Goal: Task Accomplishment & Management: Complete application form

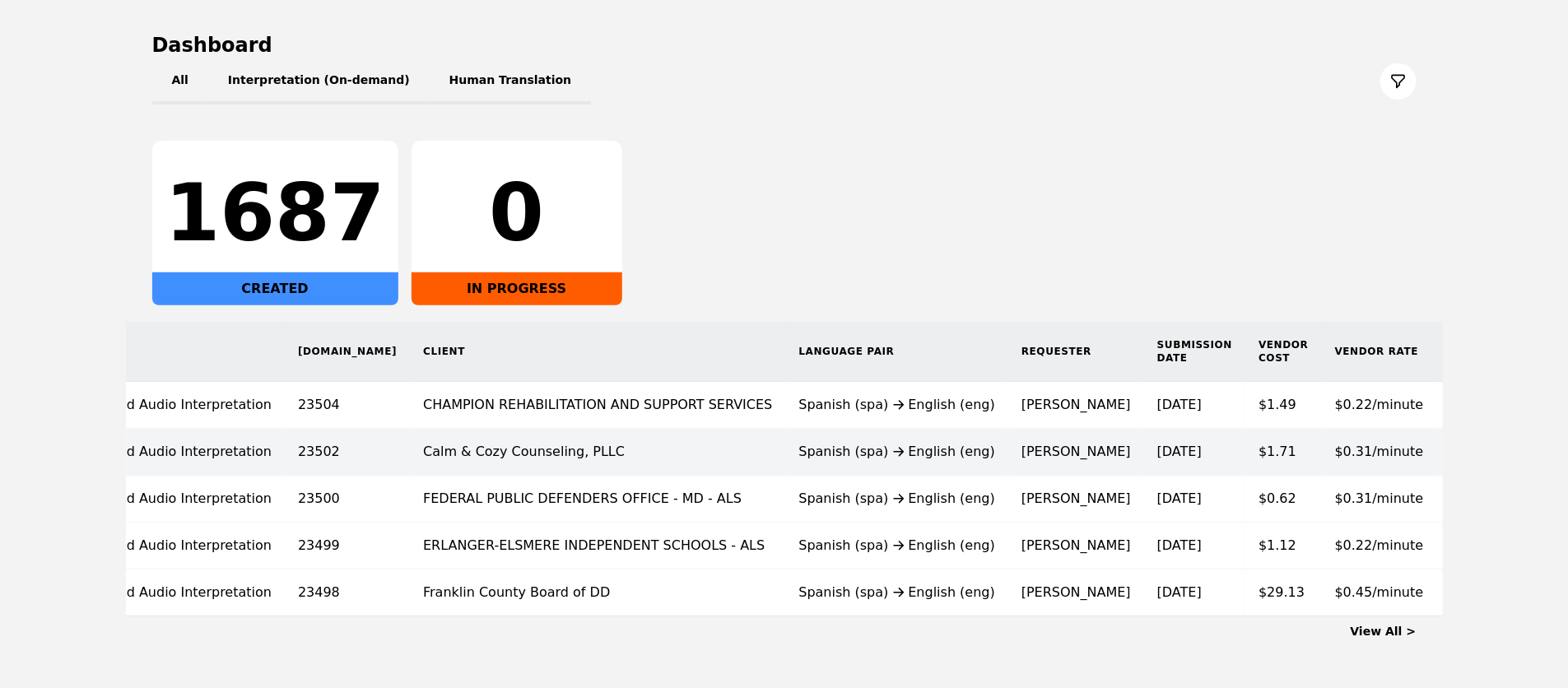
scroll to position [0, 112]
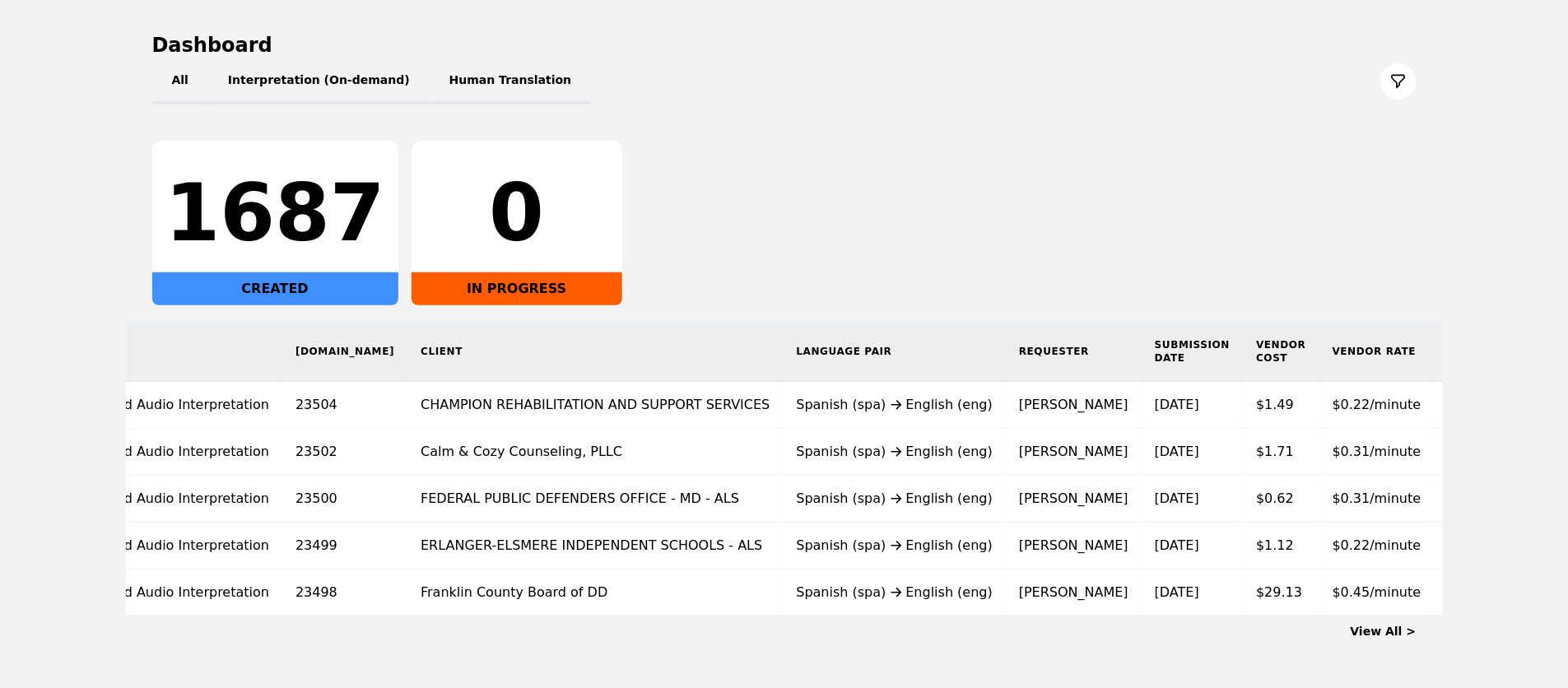
click at [1390, 624] on link "View All >" at bounding box center [1383, 631] width 66 height 14
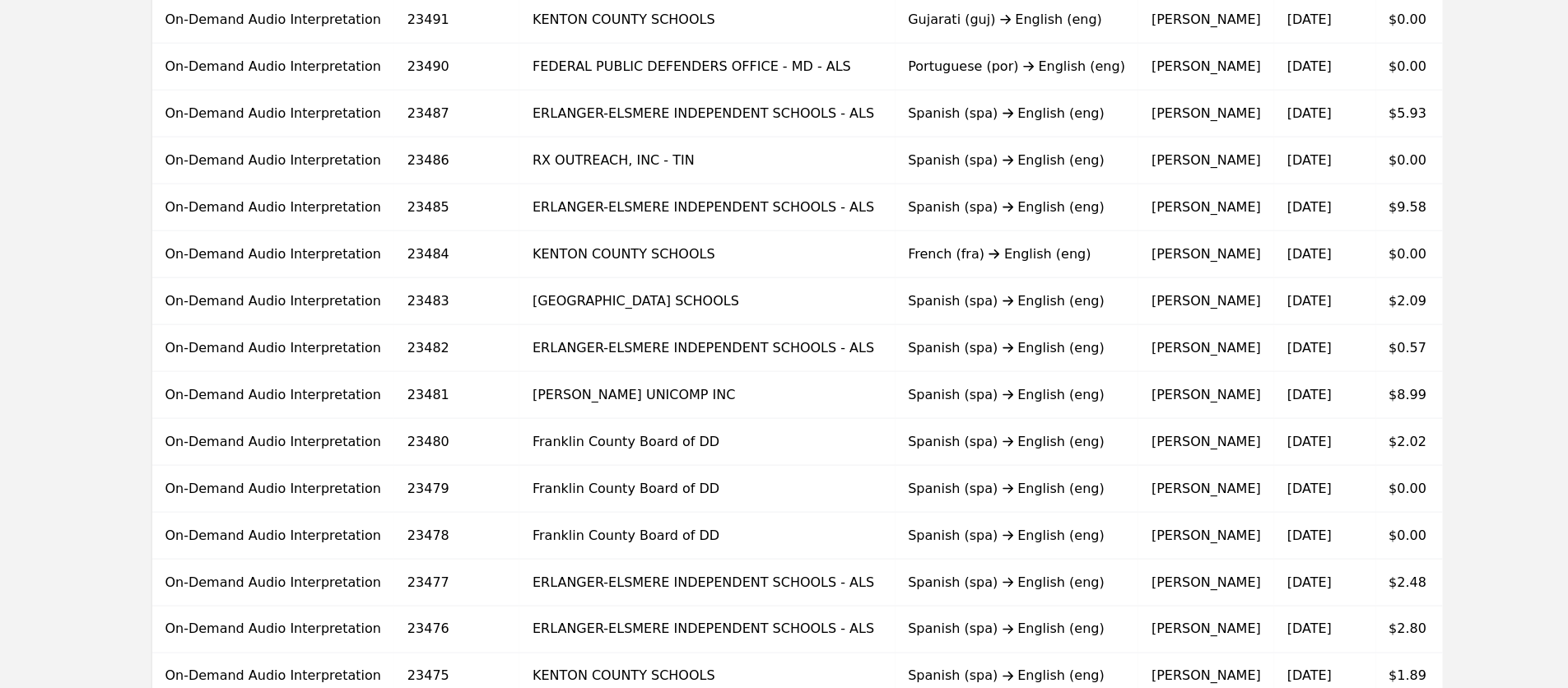
scroll to position [1007, 0]
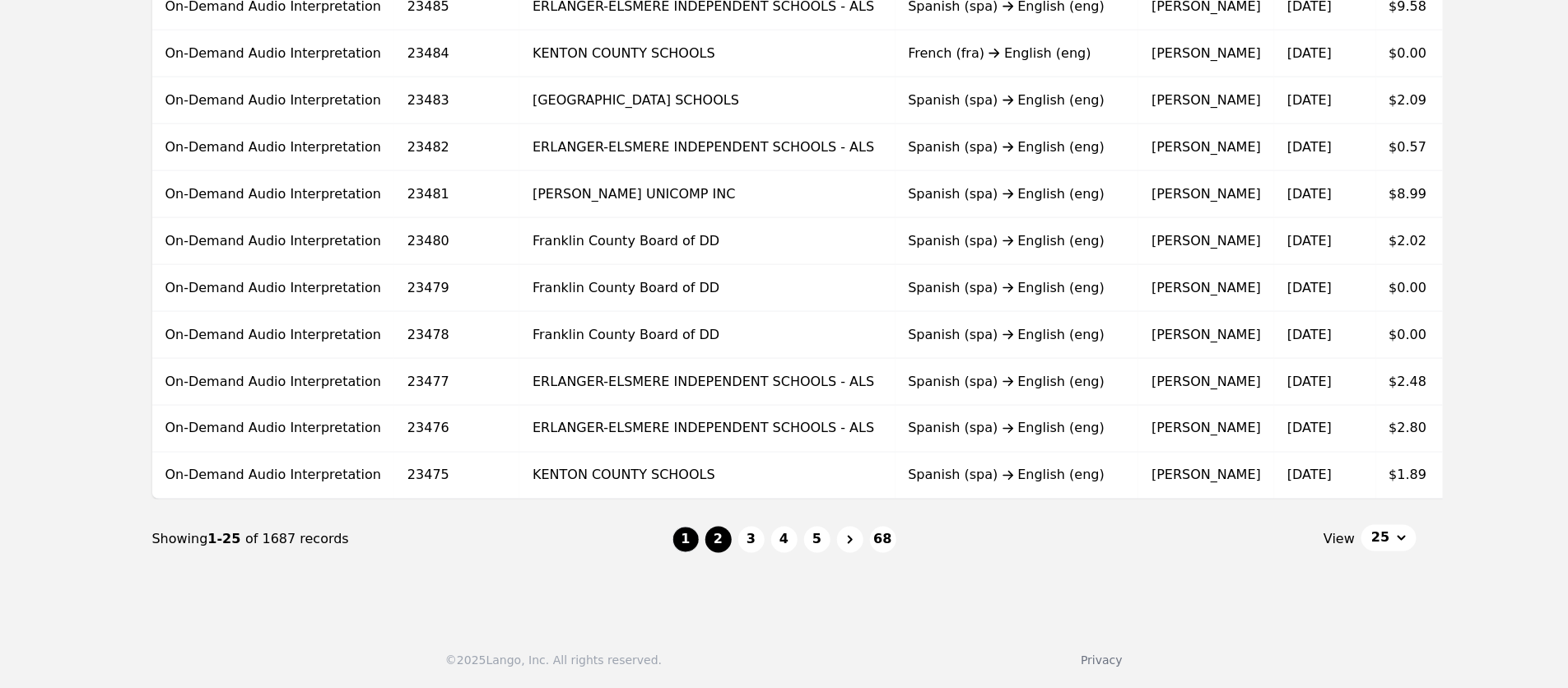
click at [712, 549] on button "2" at bounding box center [718, 539] width 26 height 26
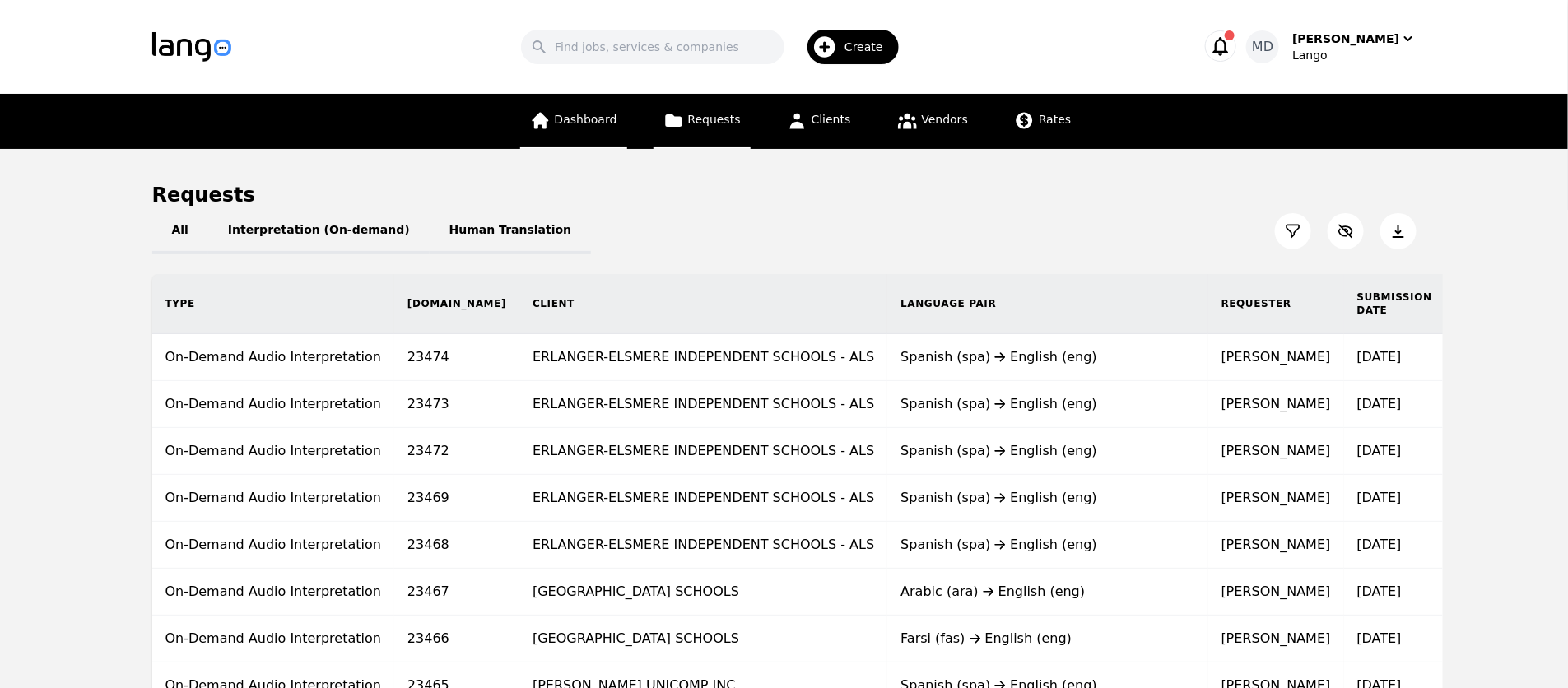
click at [568, 119] on span "Dashboard" at bounding box center [586, 120] width 63 height 14
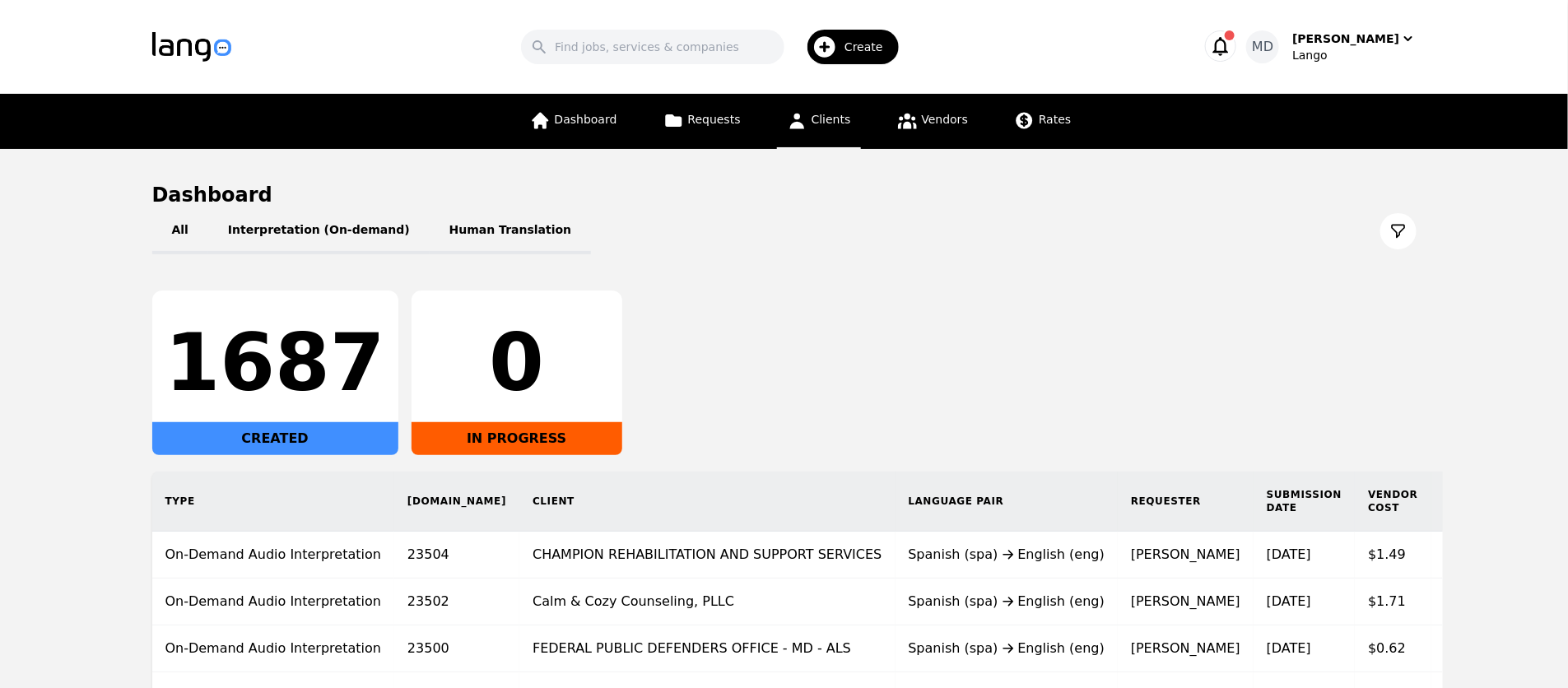
click at [845, 122] on span "Clients" at bounding box center [831, 120] width 40 height 14
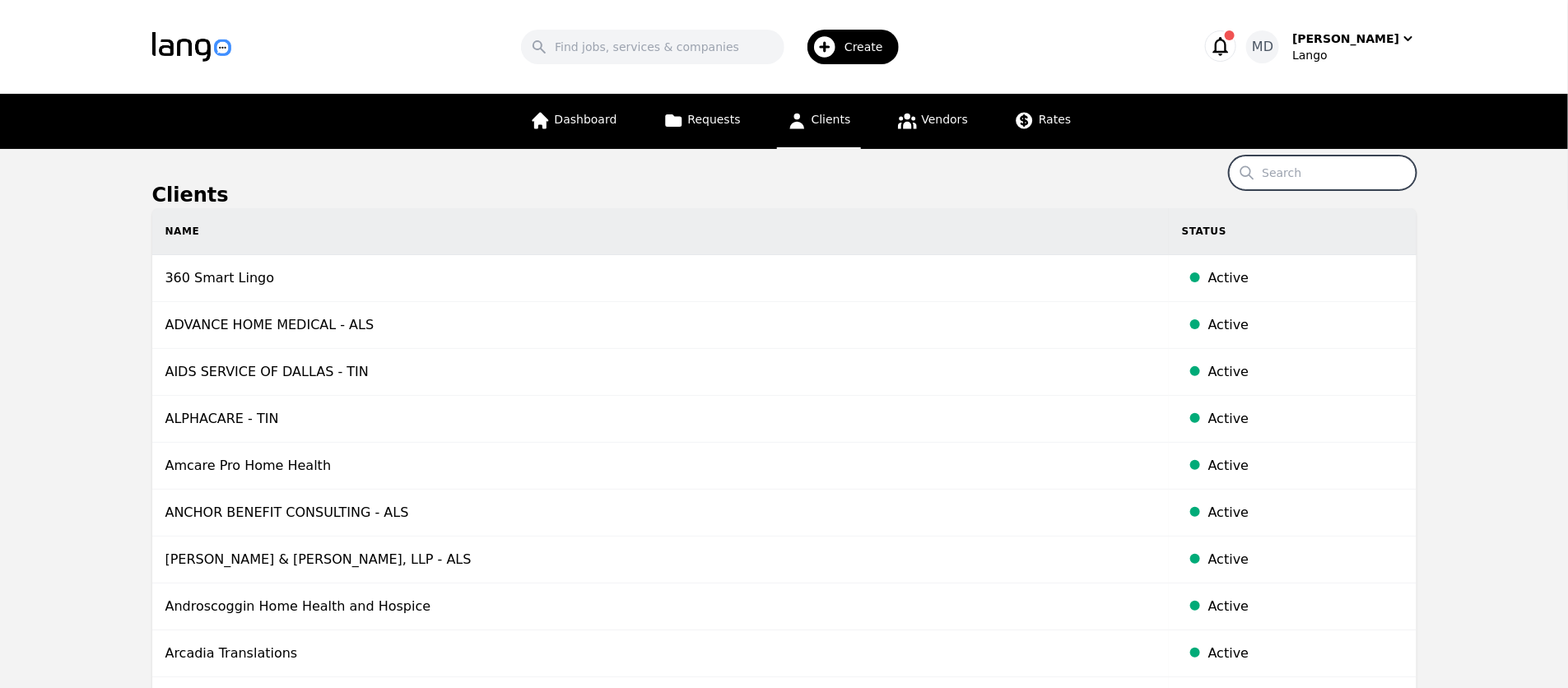
click at [1327, 169] on input "Search" at bounding box center [1322, 173] width 188 height 35
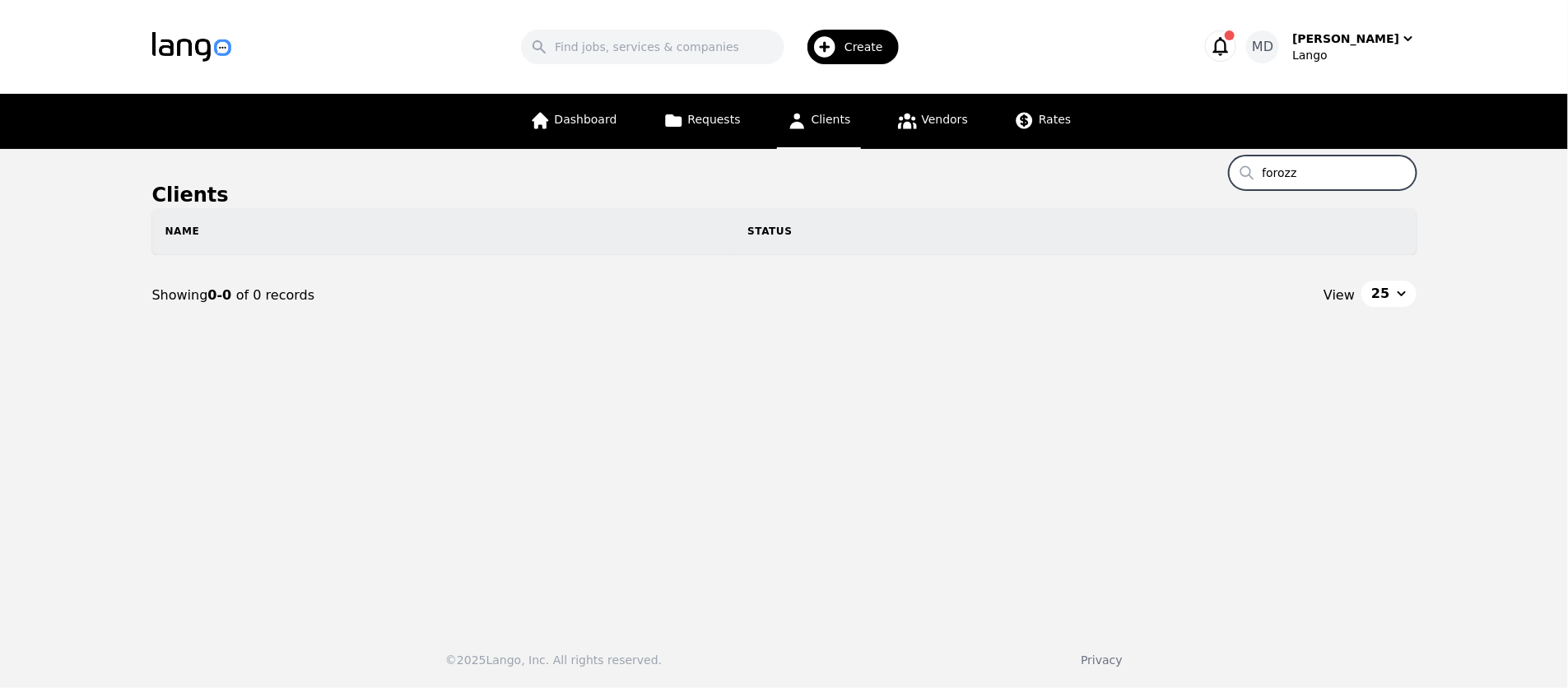
click at [1377, 175] on input "forozz" at bounding box center [1322, 173] width 188 height 35
type input "forooz"
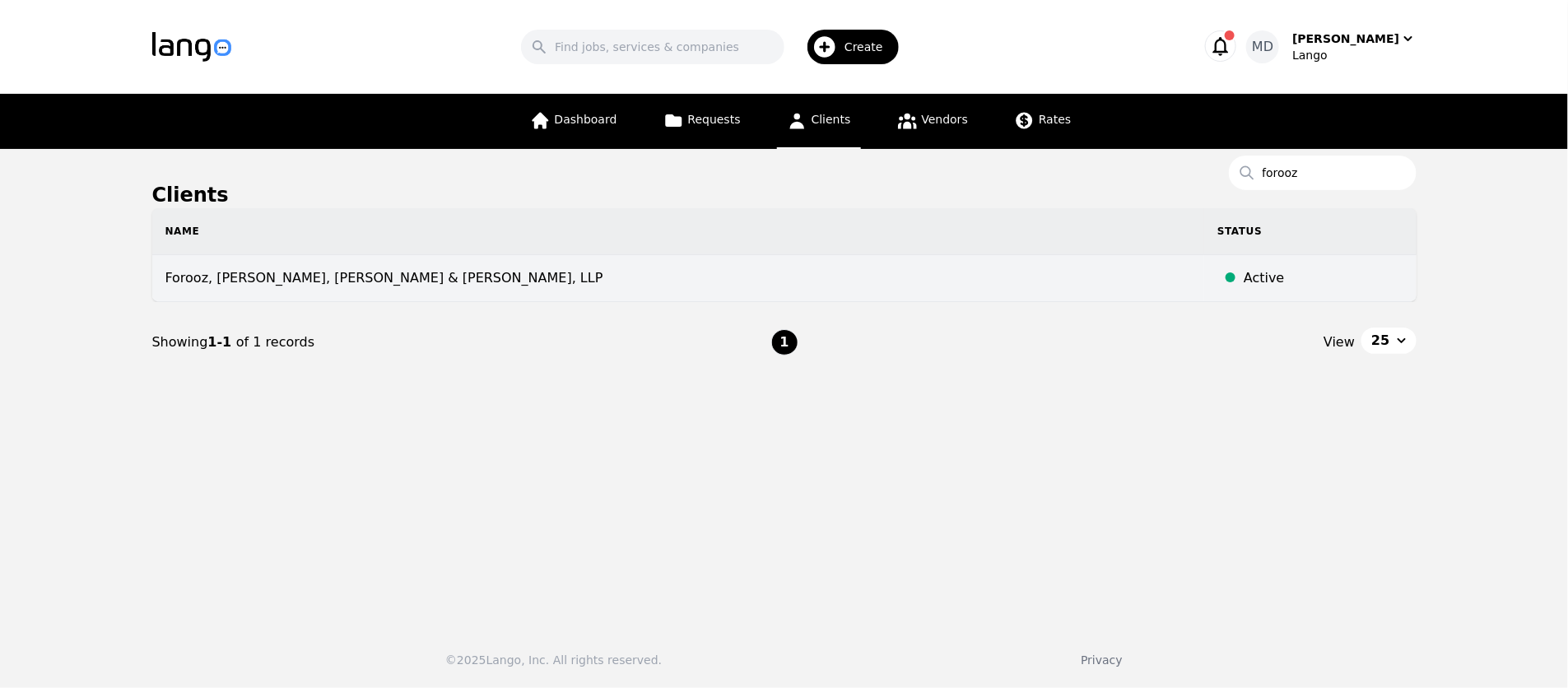
click at [335, 275] on td "Forooz, [PERSON_NAME], [PERSON_NAME] & [PERSON_NAME], LLP" at bounding box center [679, 278] width 1053 height 47
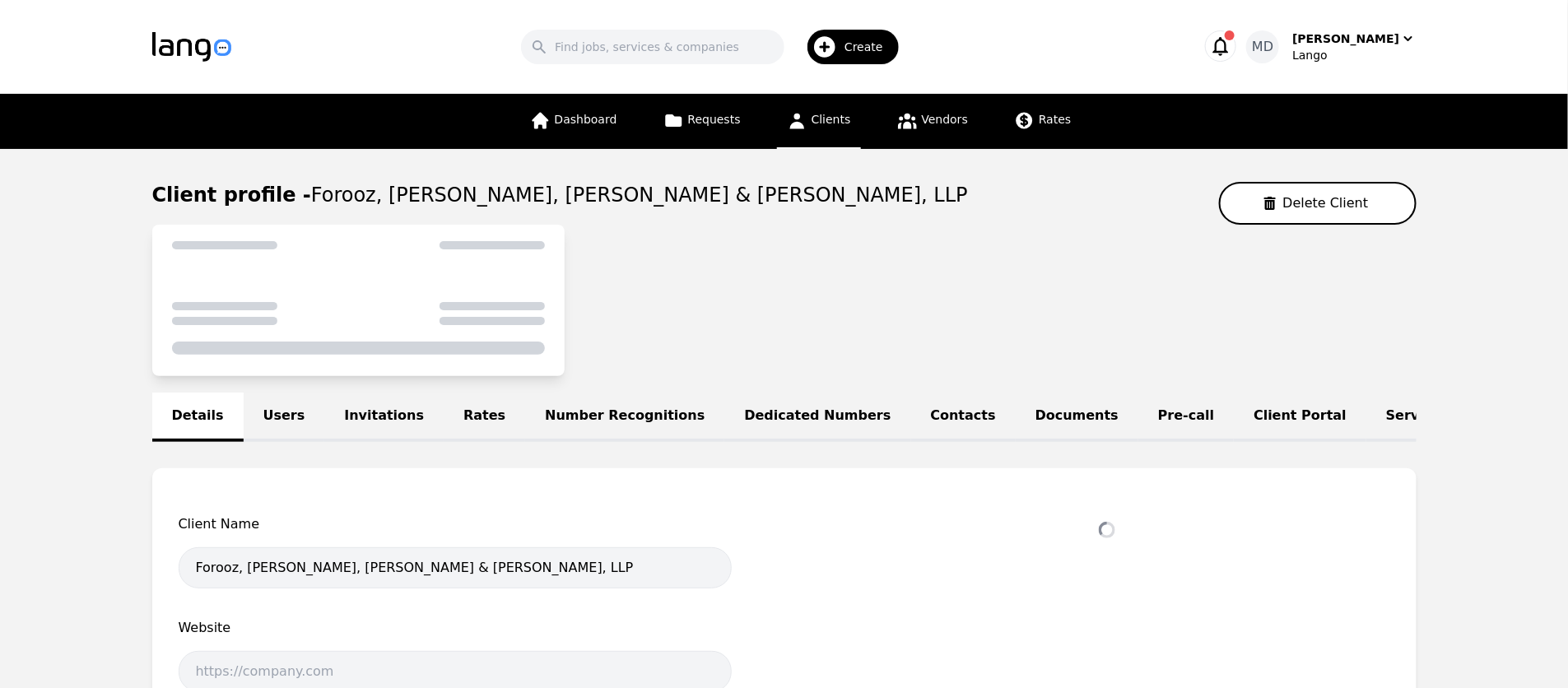
select select "active"
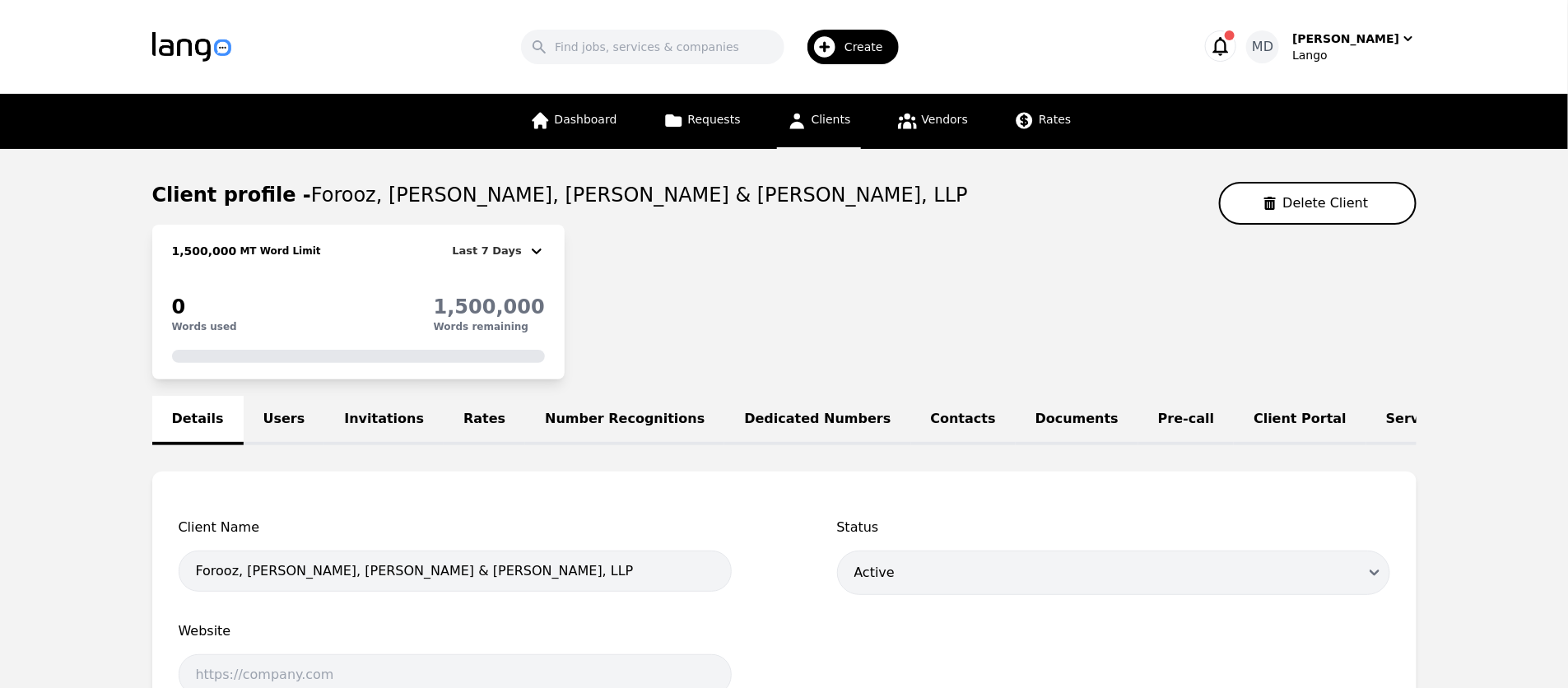
click at [272, 417] on link "Users" at bounding box center [284, 420] width 81 height 49
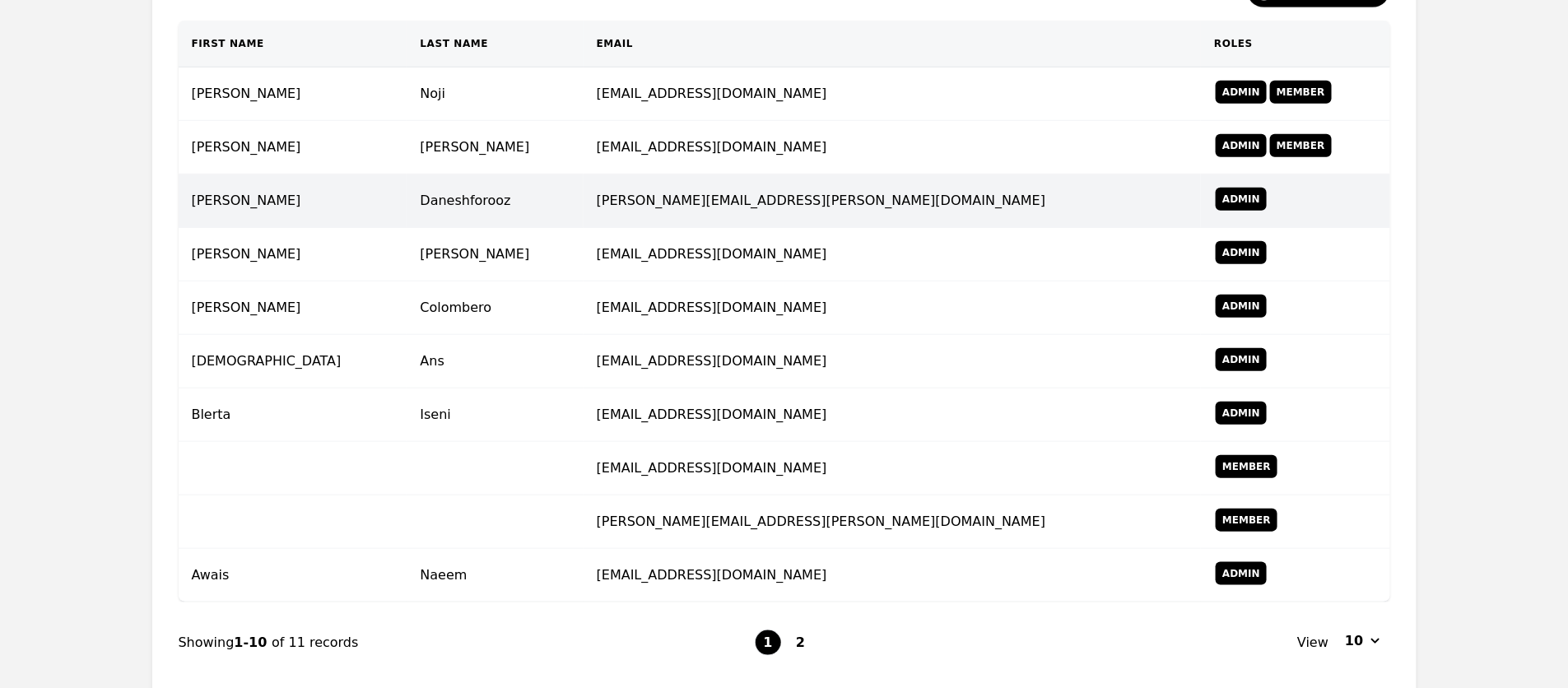
scroll to position [492, 0]
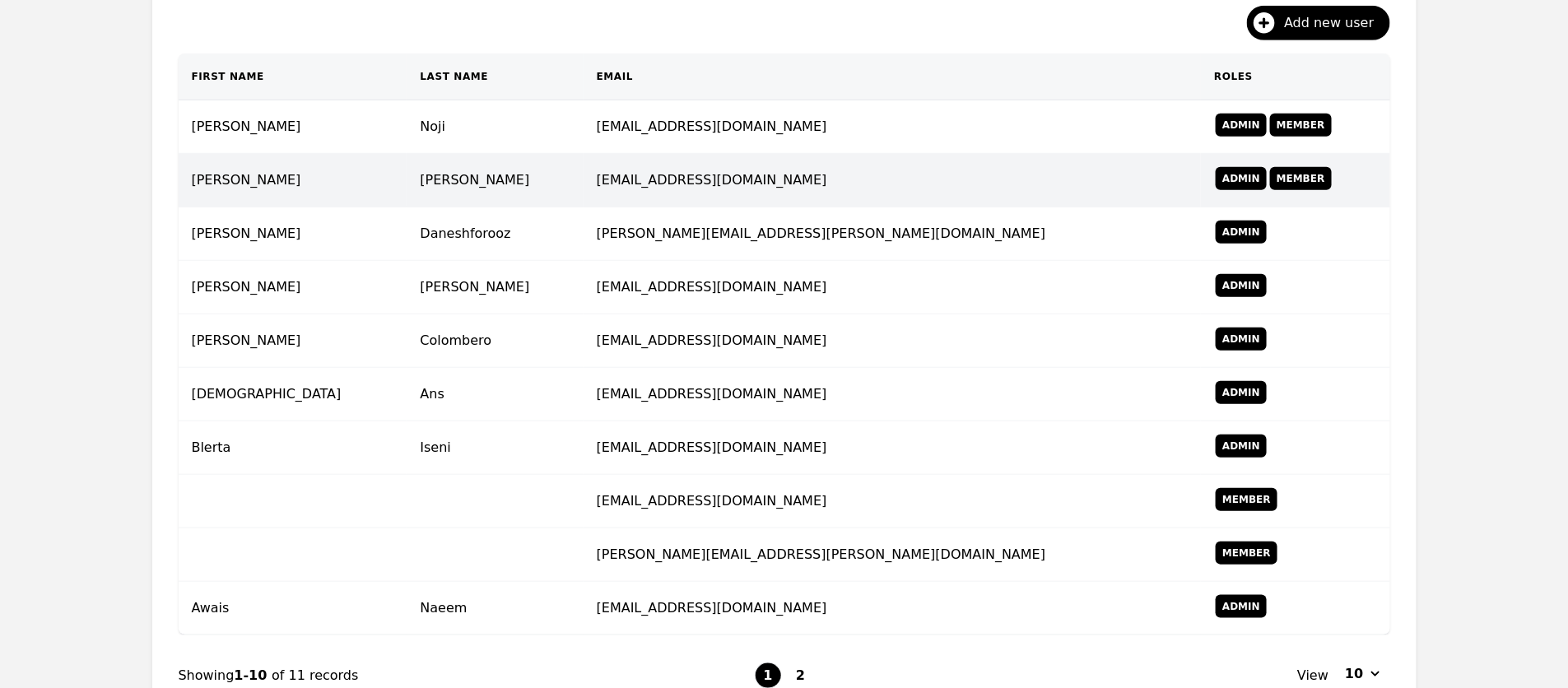
click at [957, 176] on td "[EMAIL_ADDRESS][DOMAIN_NAME]" at bounding box center [893, 180] width 619 height 53
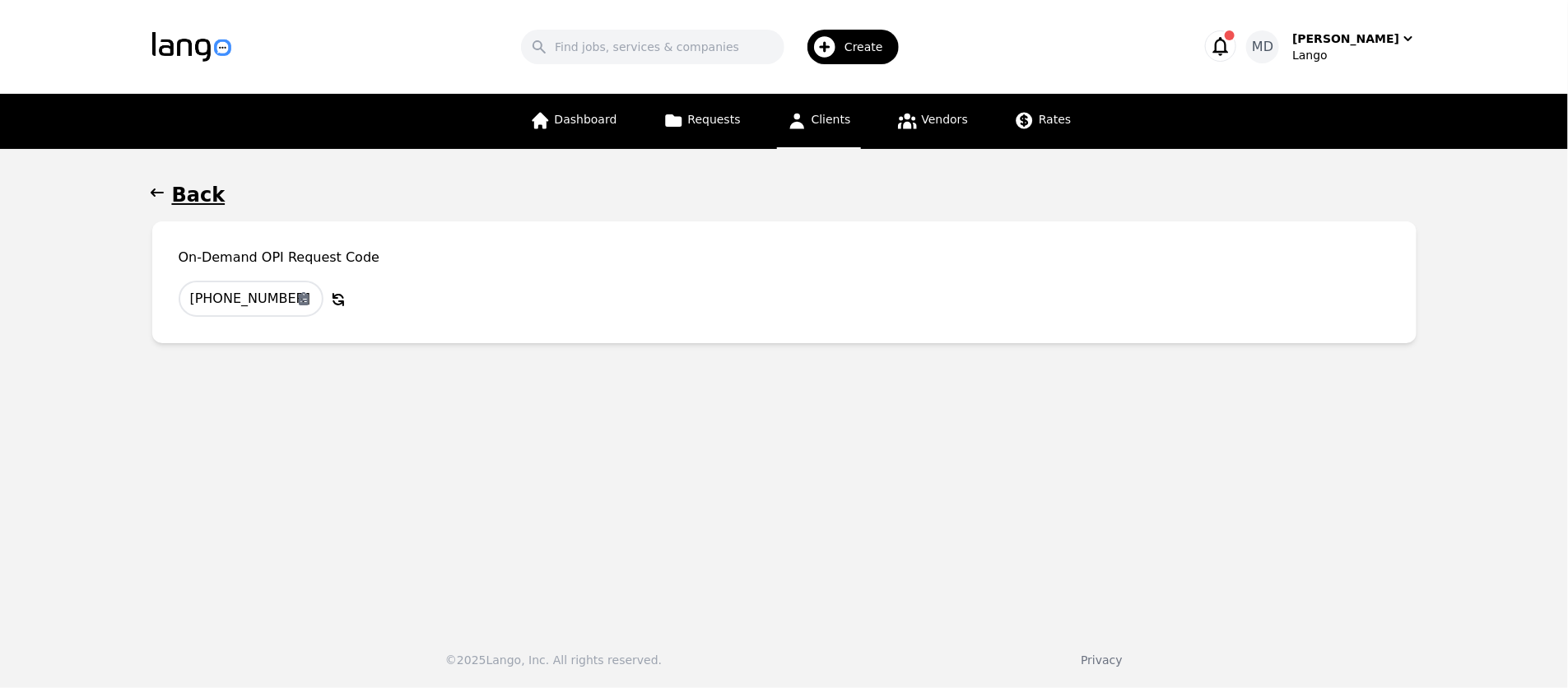
click at [203, 206] on h1 "Back" at bounding box center [198, 194] width 53 height 26
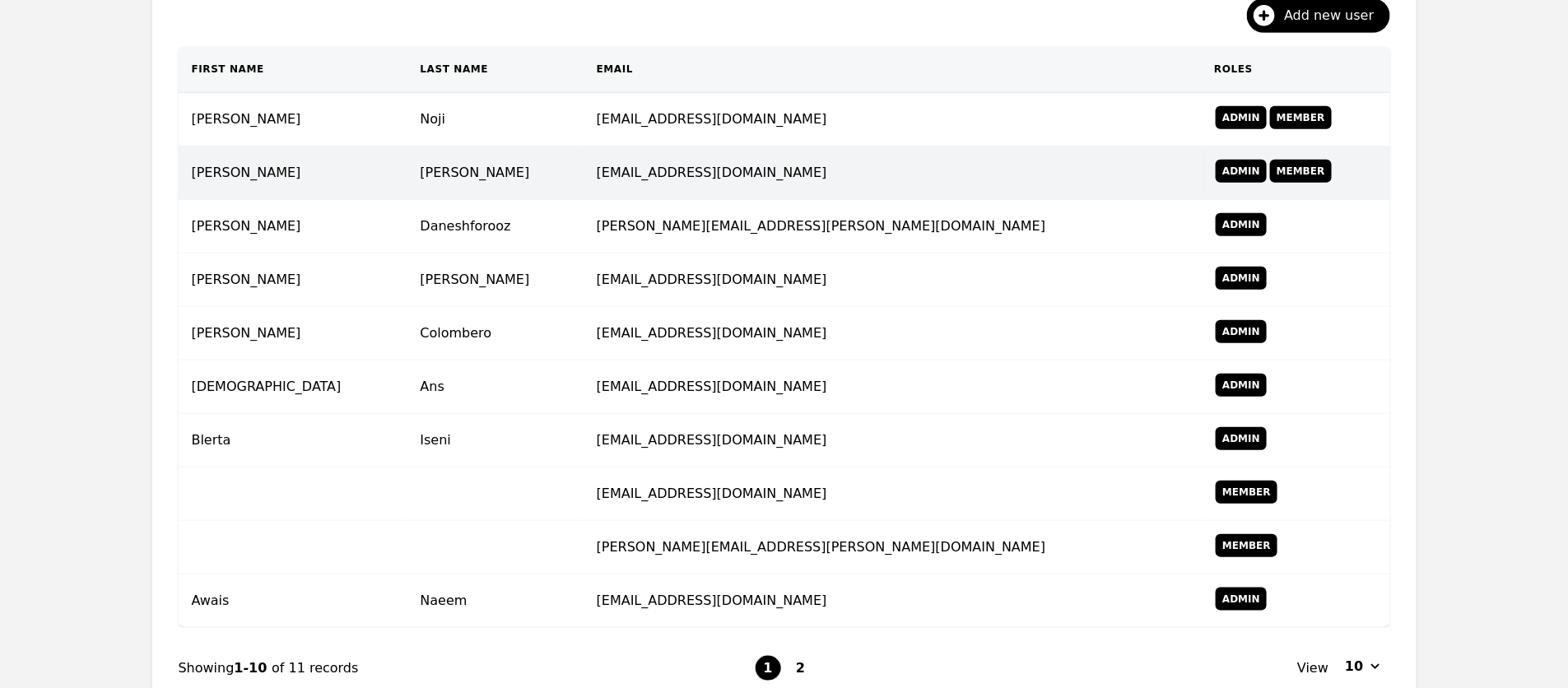
scroll to position [486, 0]
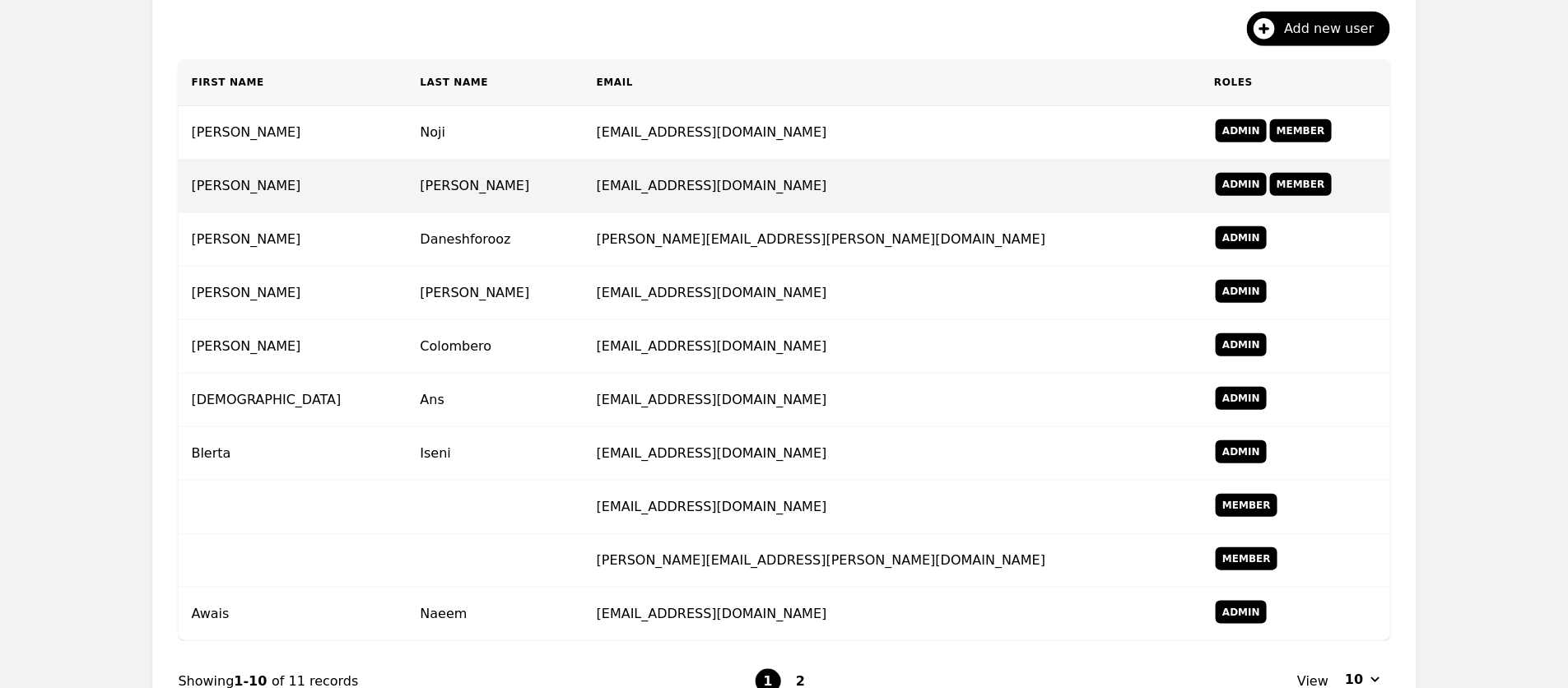
click at [687, 180] on td "[EMAIL_ADDRESS][DOMAIN_NAME]" at bounding box center [893, 186] width 619 height 53
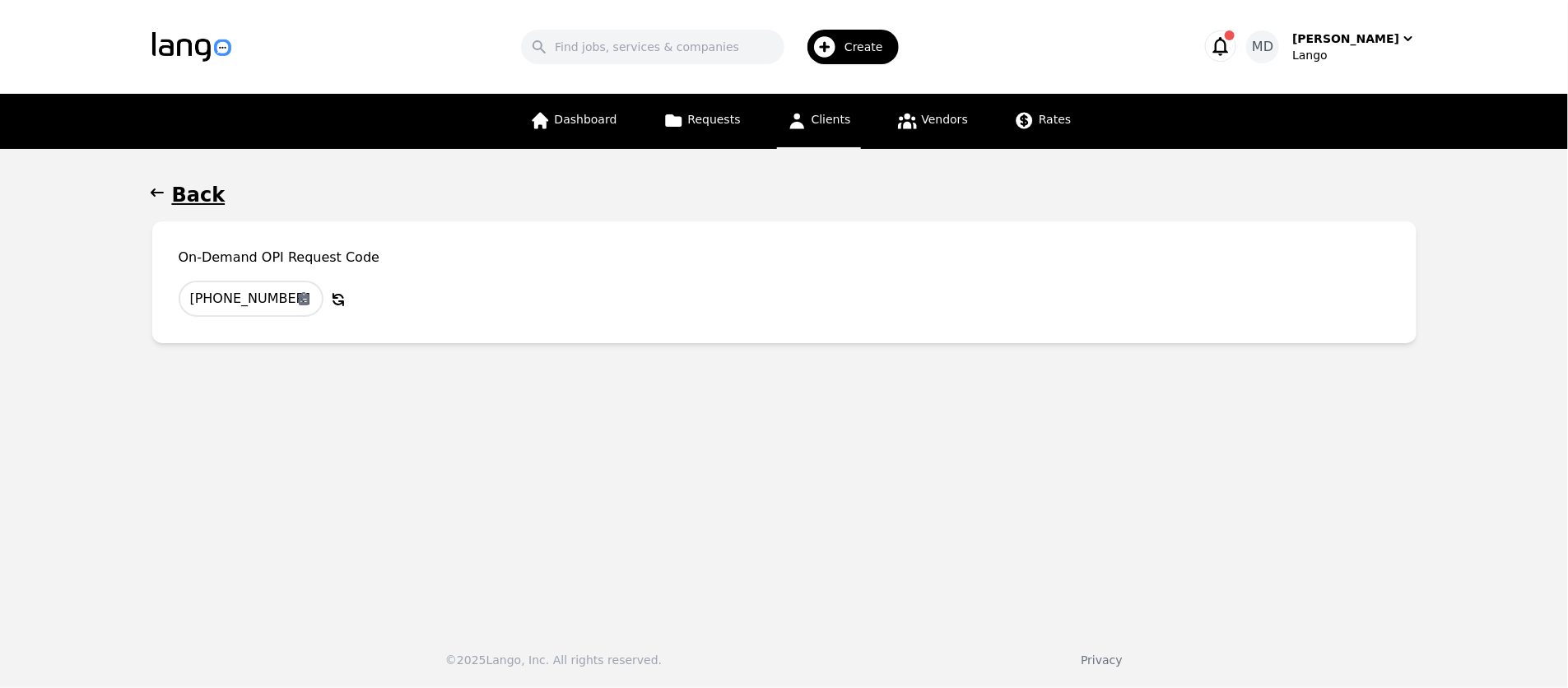
click at [202, 191] on h1 "Back" at bounding box center [198, 194] width 53 height 26
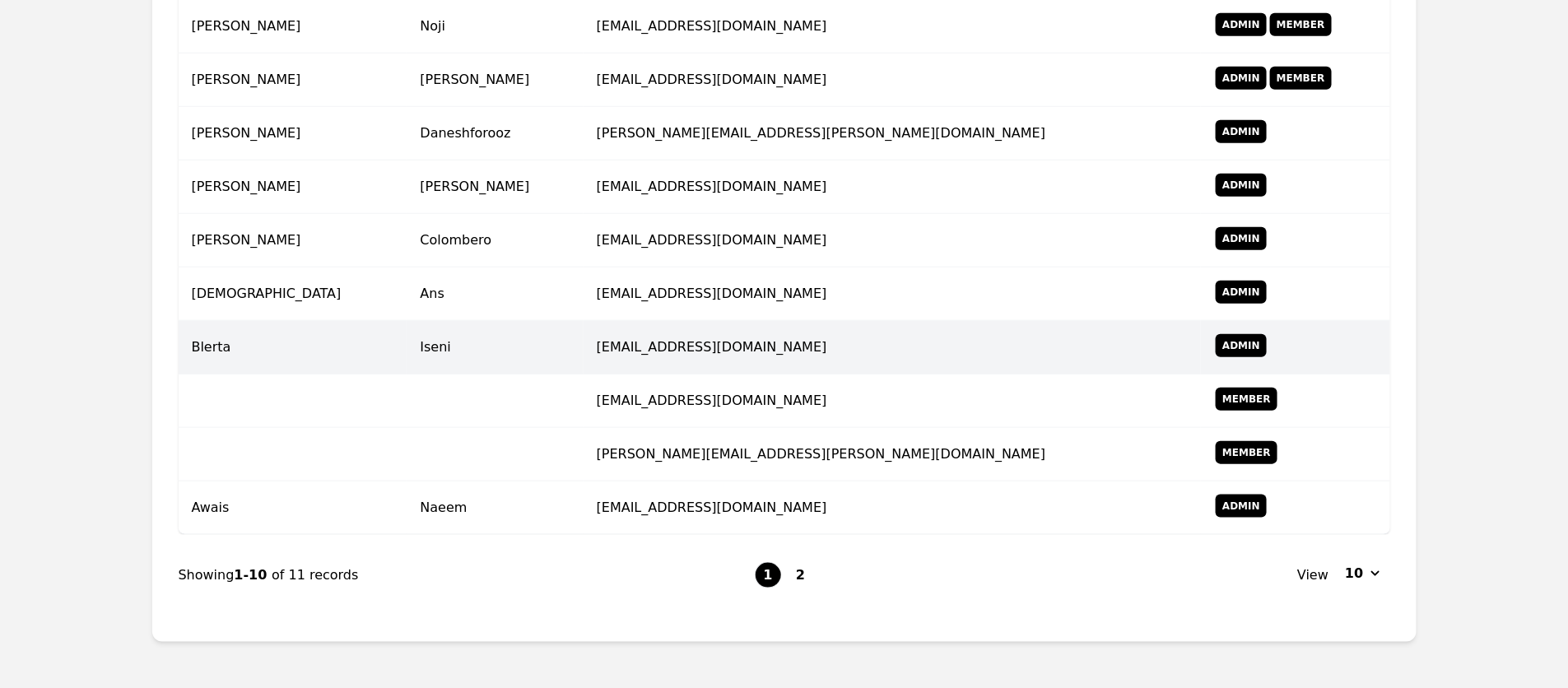
scroll to position [595, 0]
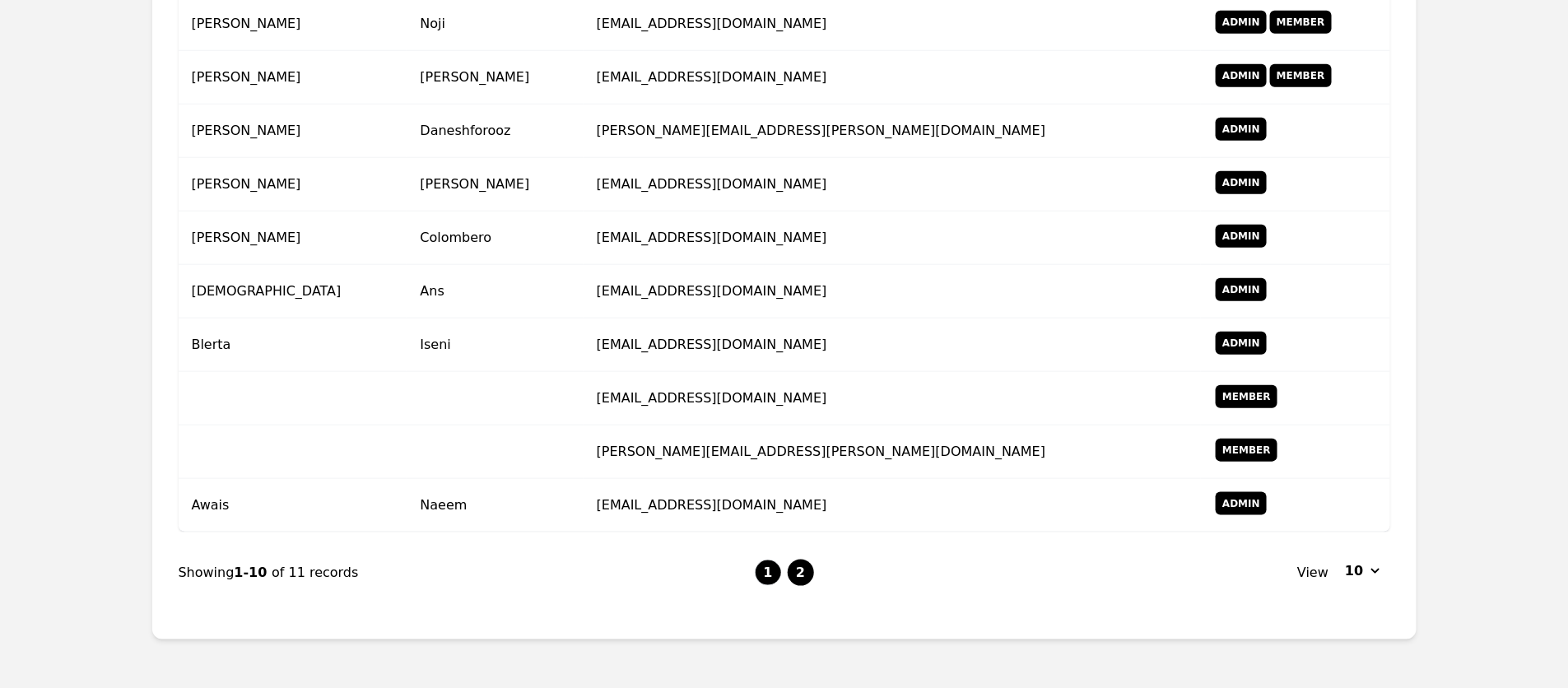
click at [795, 570] on button "2" at bounding box center [800, 572] width 26 height 26
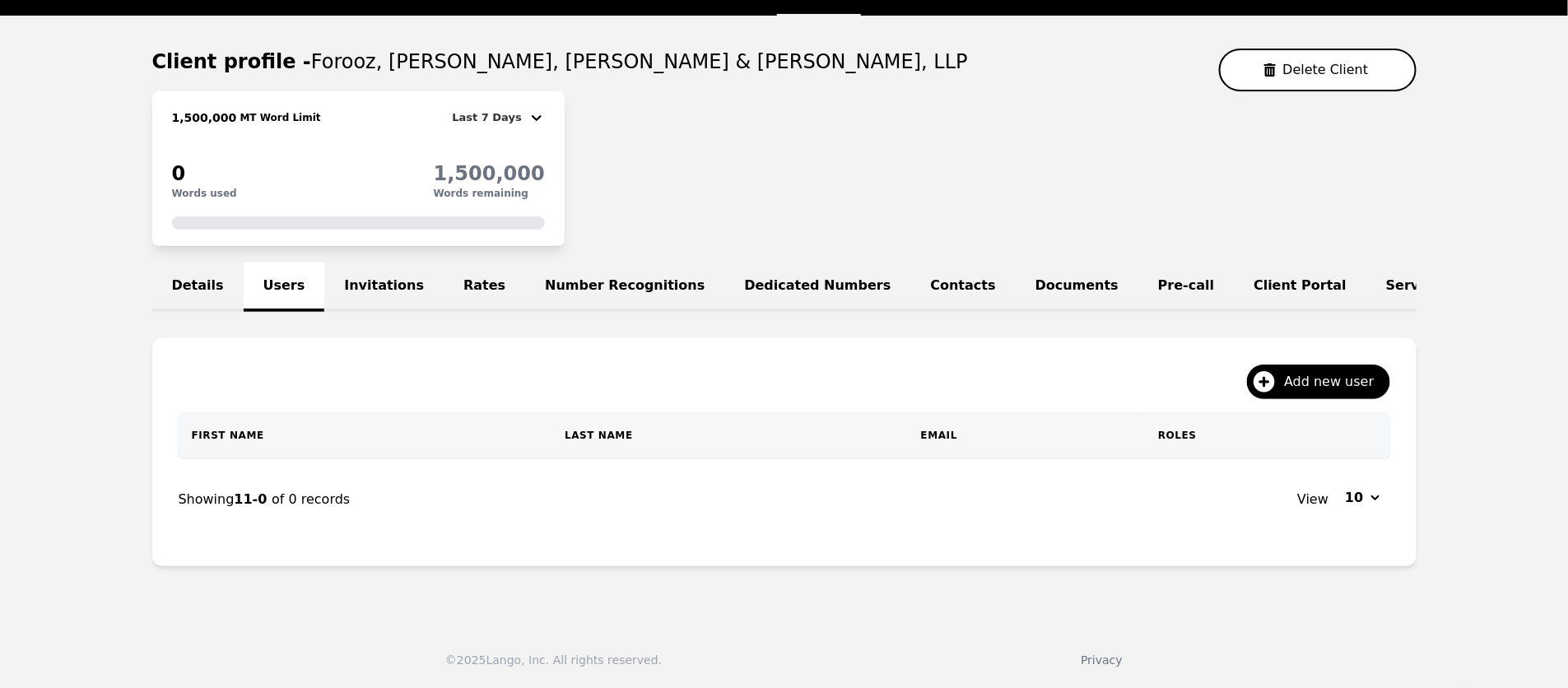
scroll to position [183, 0]
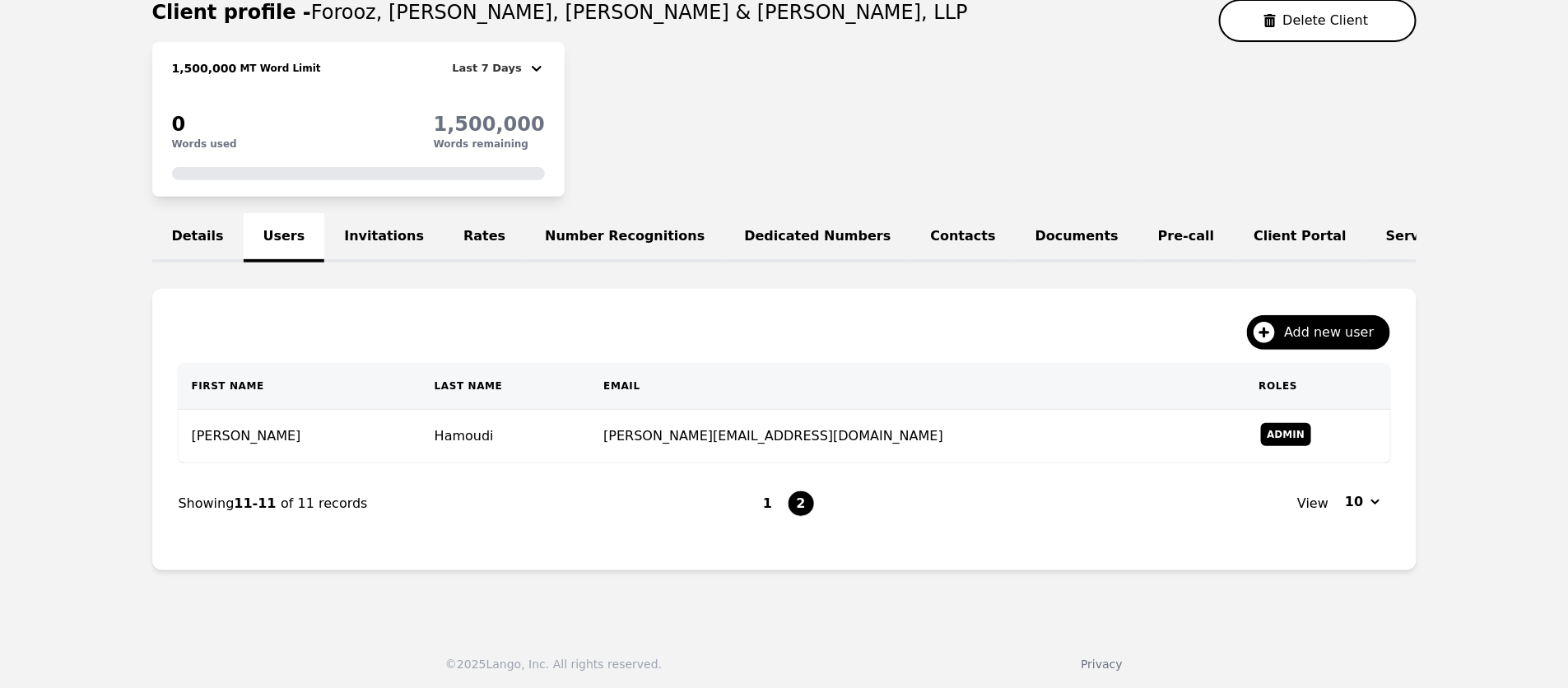
click at [779, 509] on li "1" at bounding box center [768, 503] width 26 height 26
click at [763, 500] on button "1" at bounding box center [768, 503] width 26 height 26
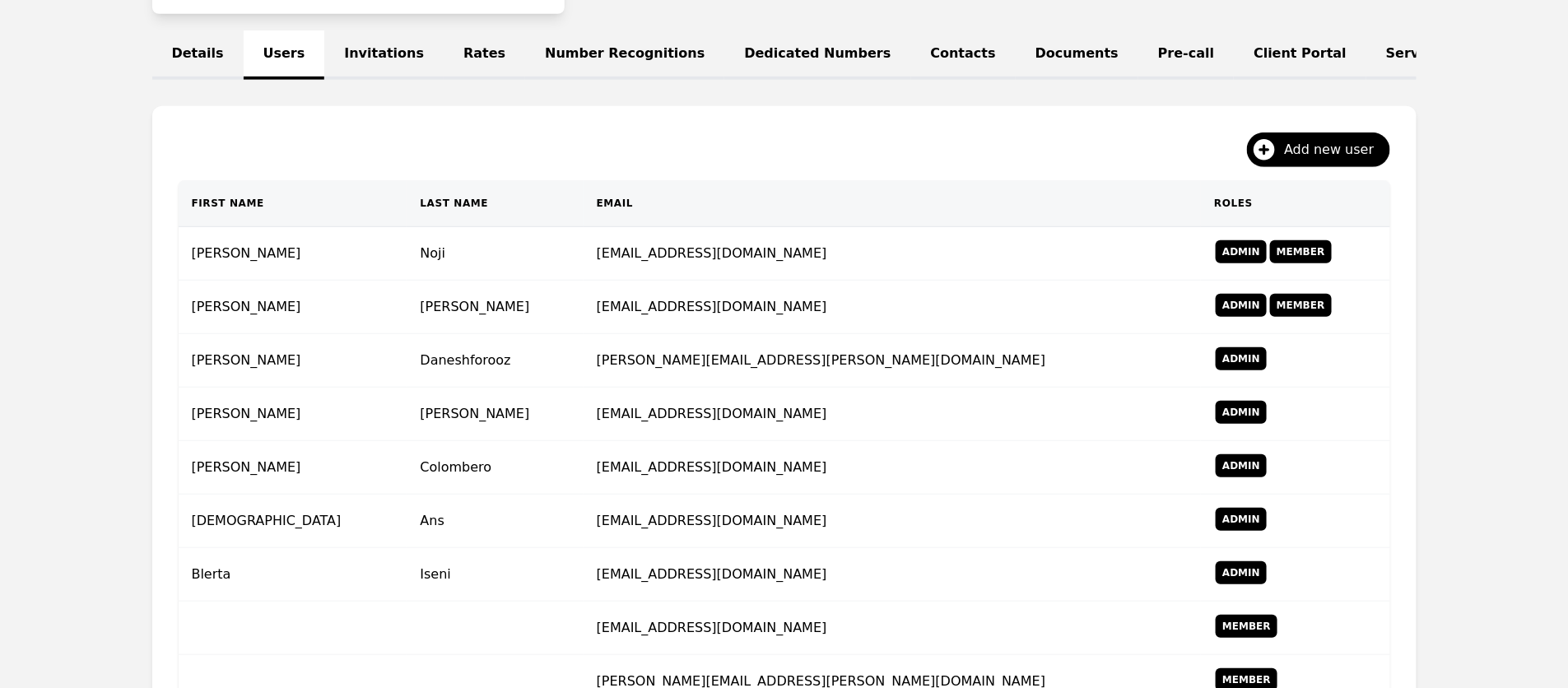
scroll to position [356, 0]
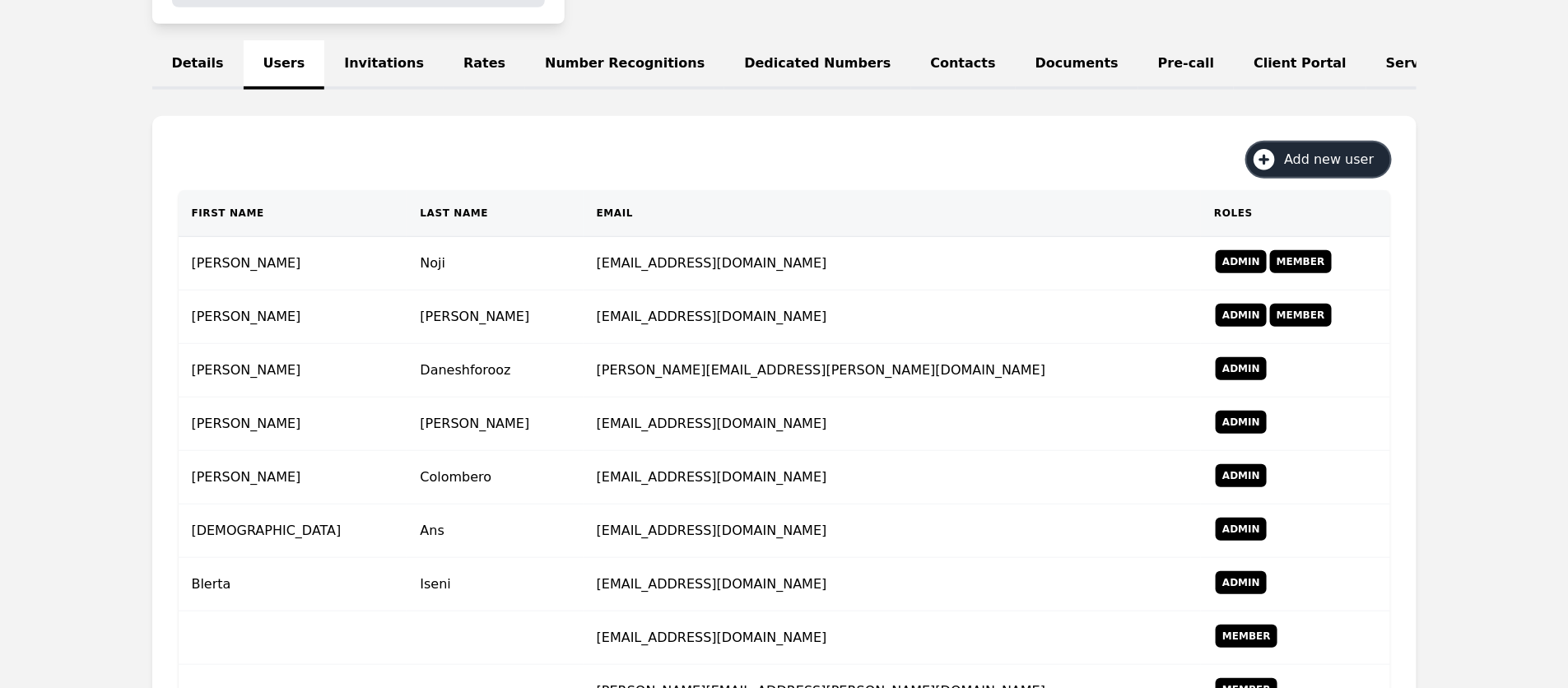
click at [1295, 150] on span "Add new user" at bounding box center [1335, 159] width 102 height 19
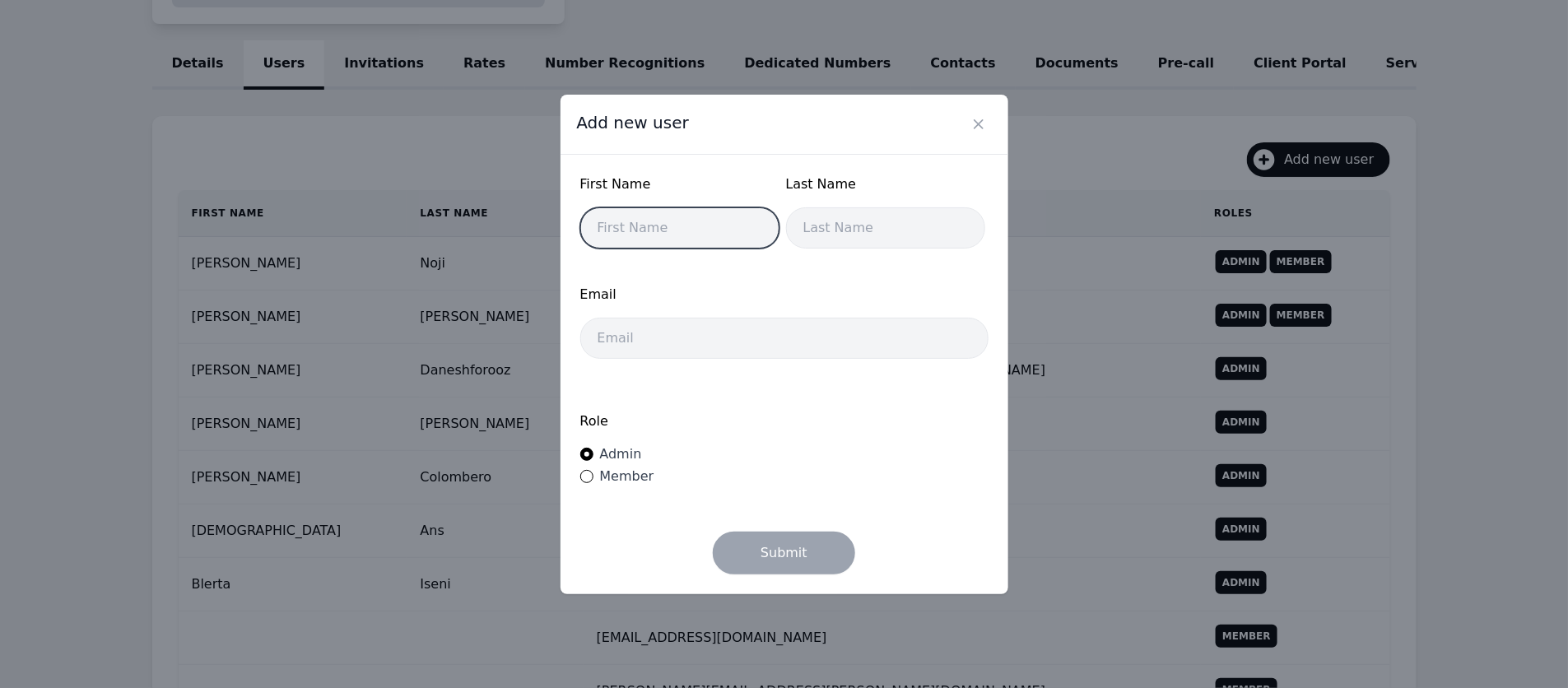
click at [707, 230] on input "text" at bounding box center [680, 228] width 199 height 42
type input "m"
type input "Meti"
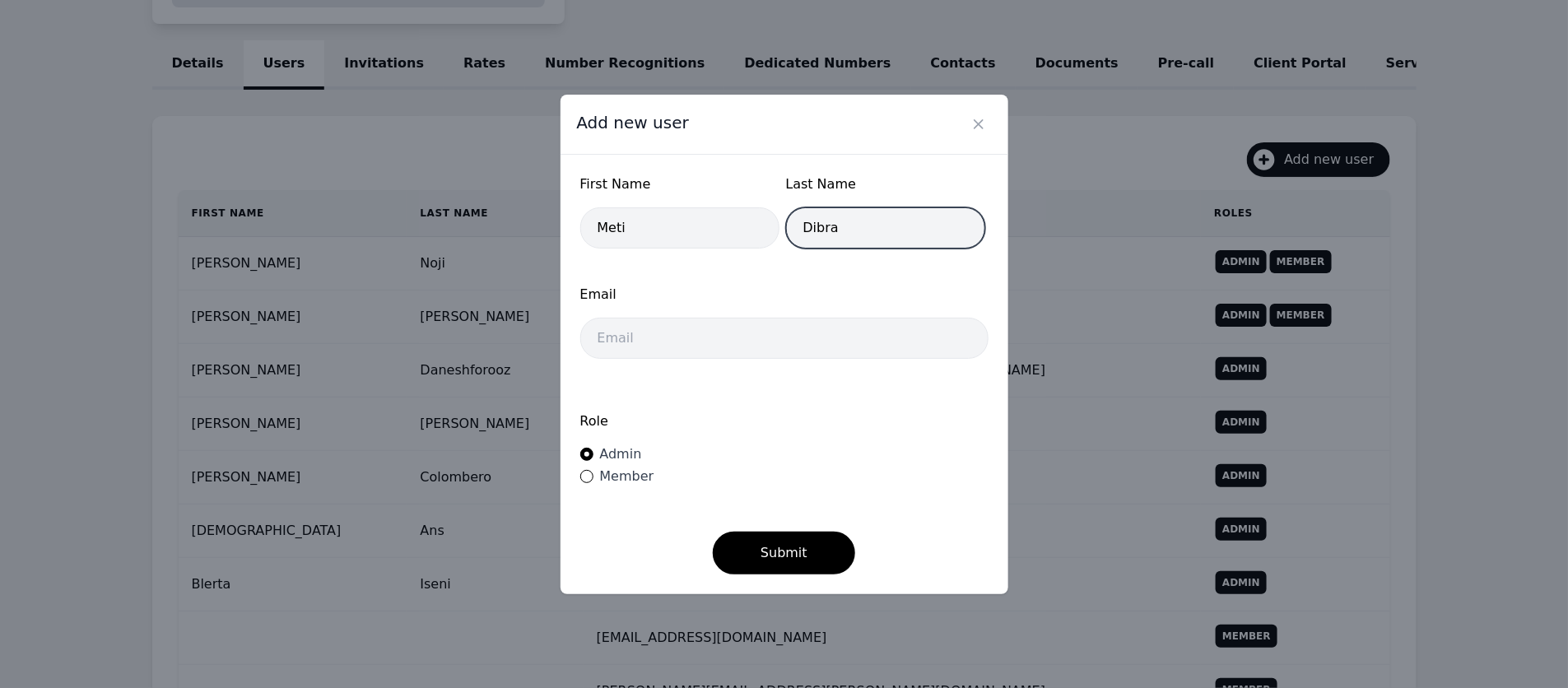
type input "Dibra"
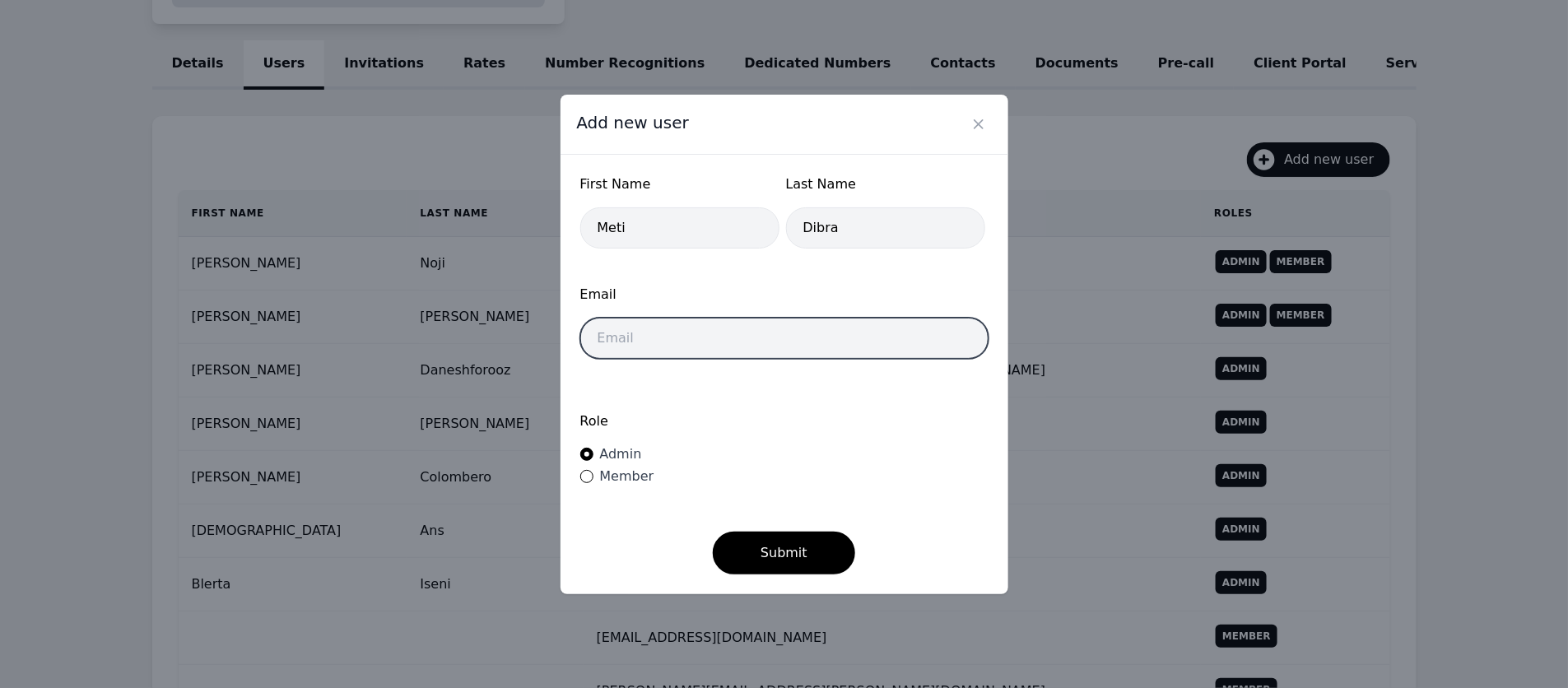
click at [664, 335] on input "email" at bounding box center [784, 338] width 408 height 42
type input "[EMAIL_ADDRESS][DOMAIN_NAME]"
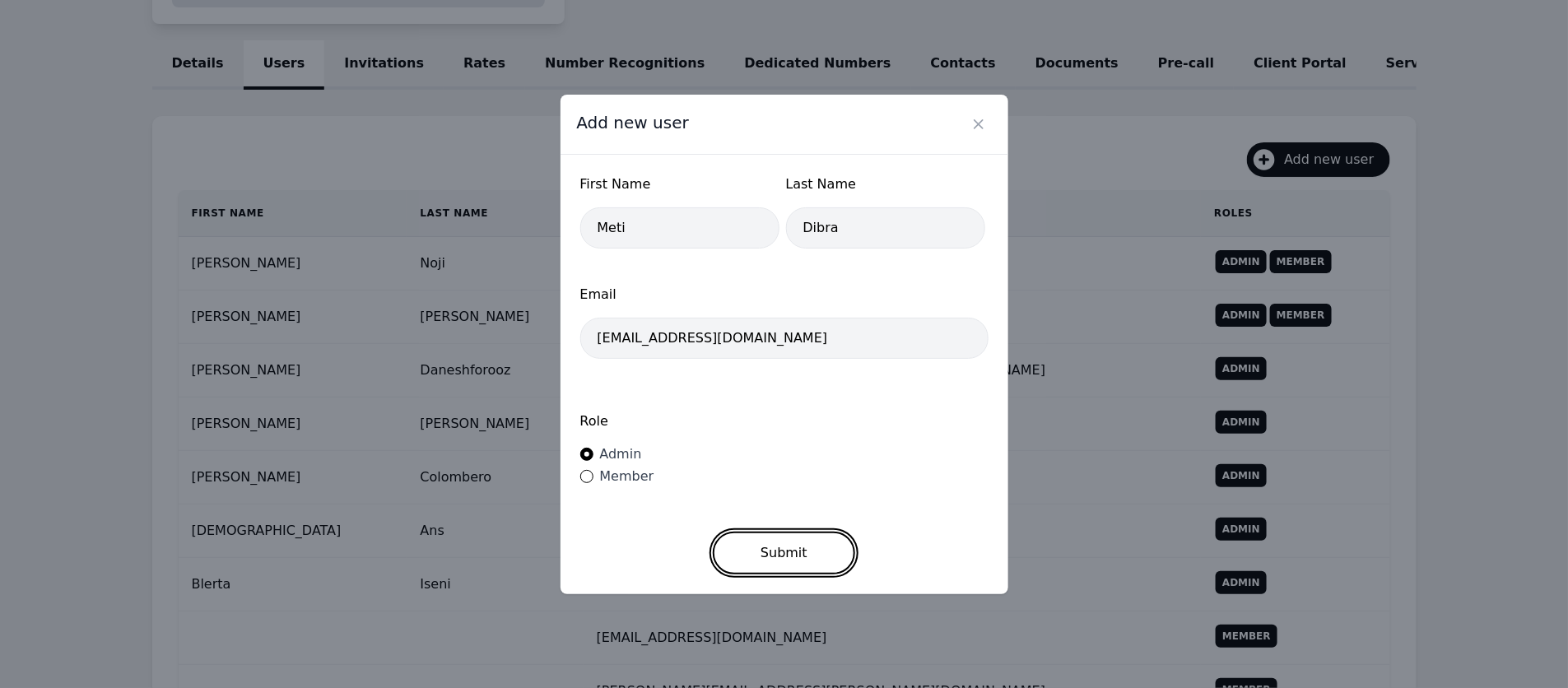
click at [743, 546] on button "Submit" at bounding box center [783, 553] width 142 height 43
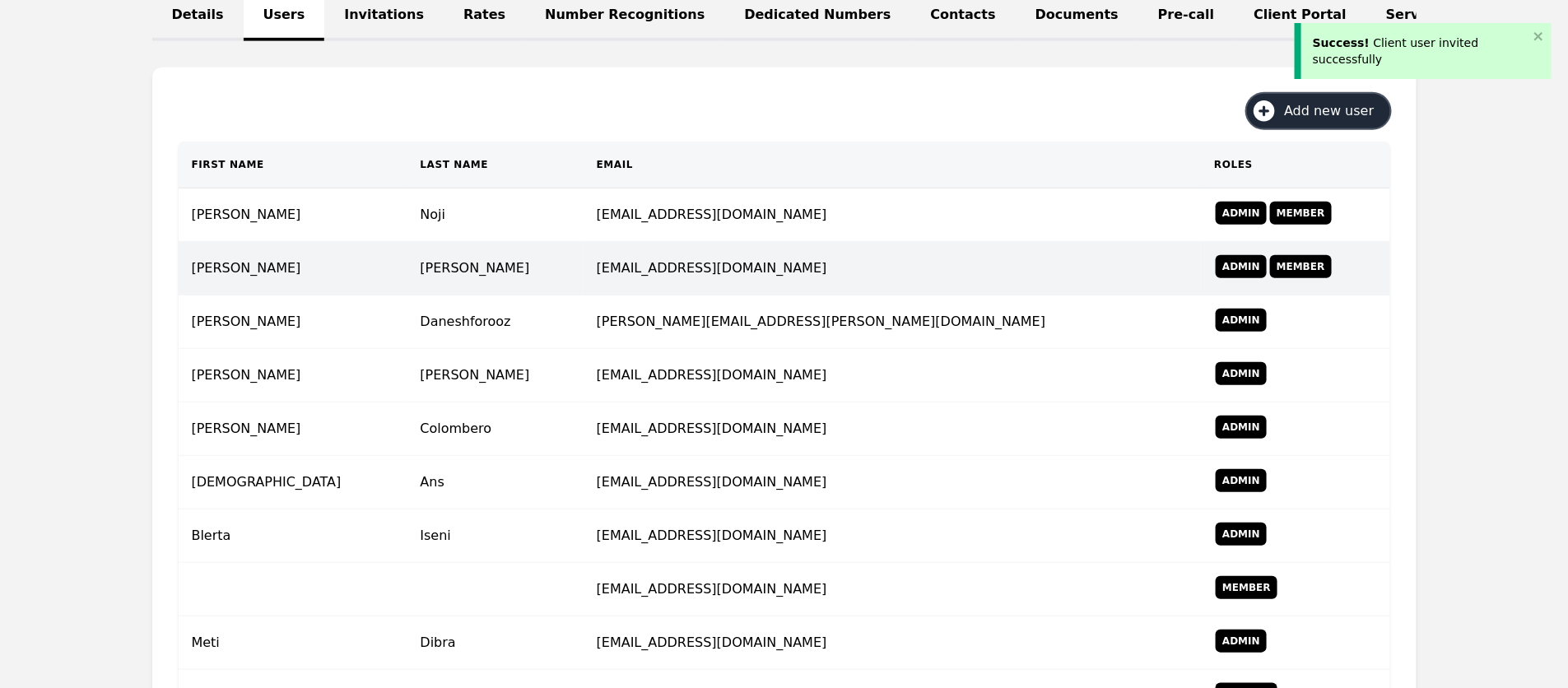
scroll to position [408, 0]
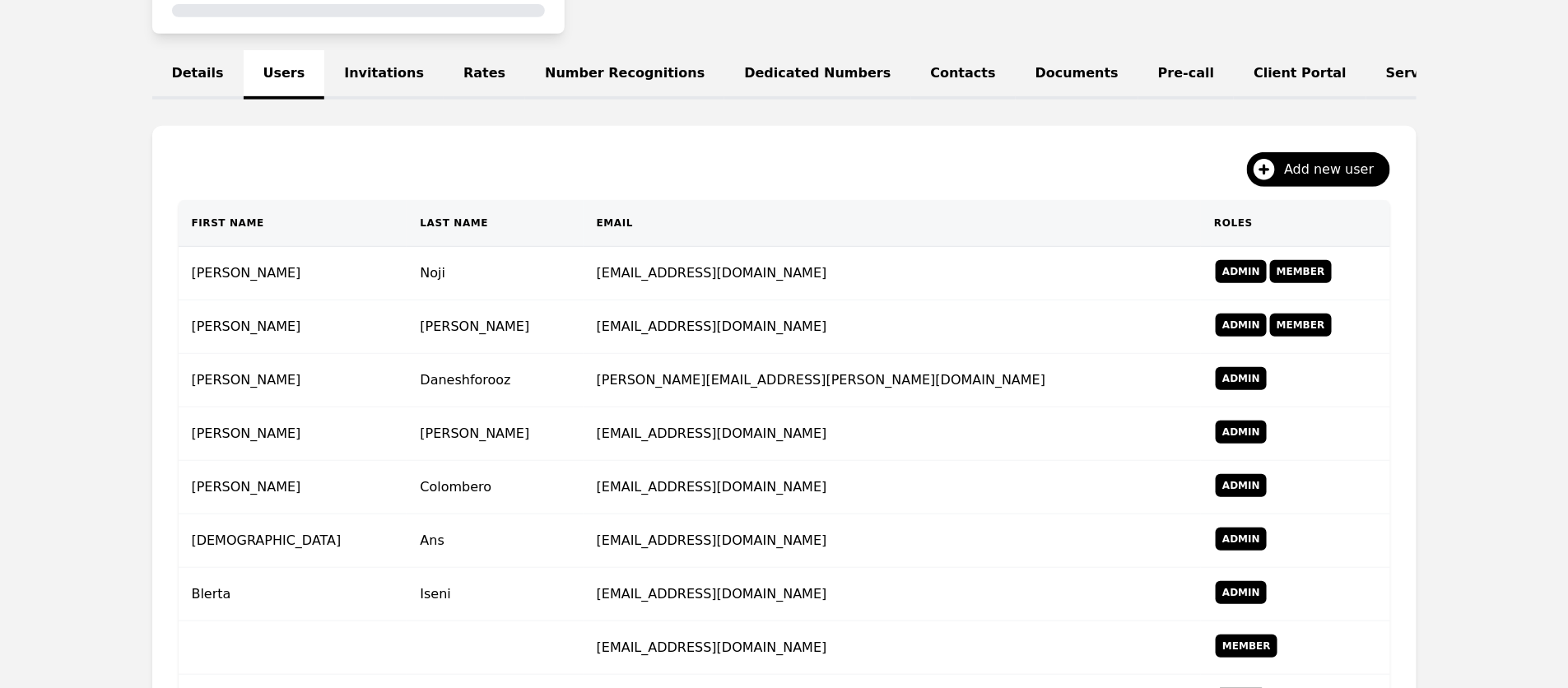
click at [358, 74] on link "Invitations" at bounding box center [384, 74] width 119 height 49
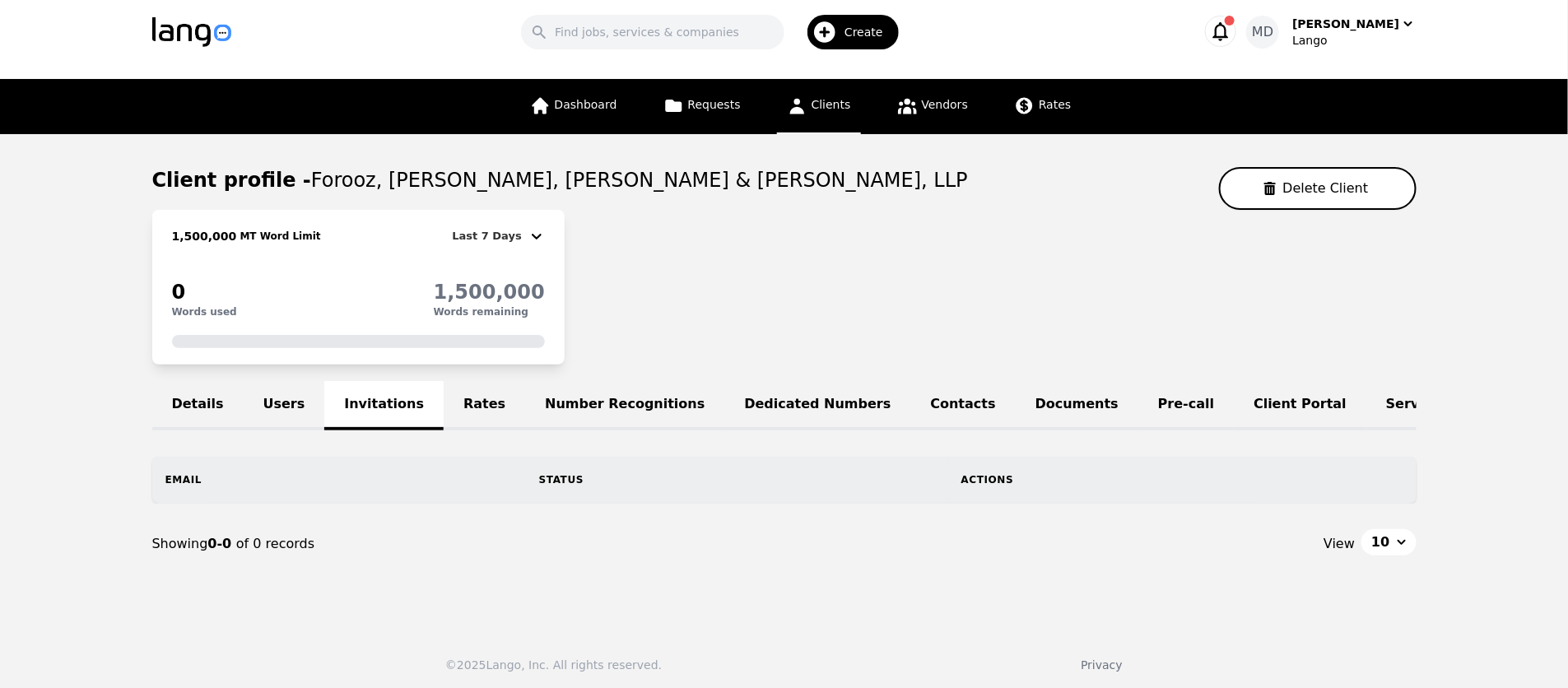
scroll to position [63, 0]
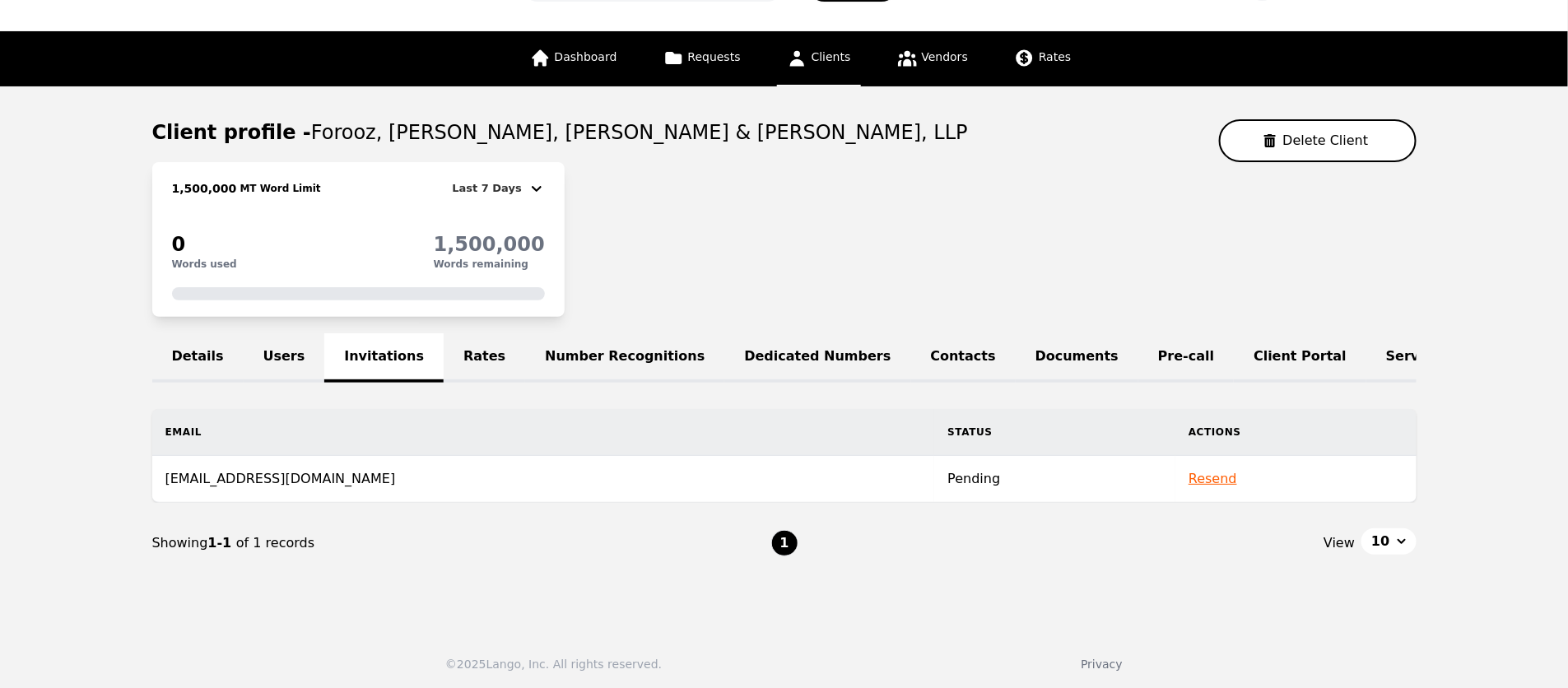
click at [263, 356] on link "Users" at bounding box center [284, 358] width 81 height 49
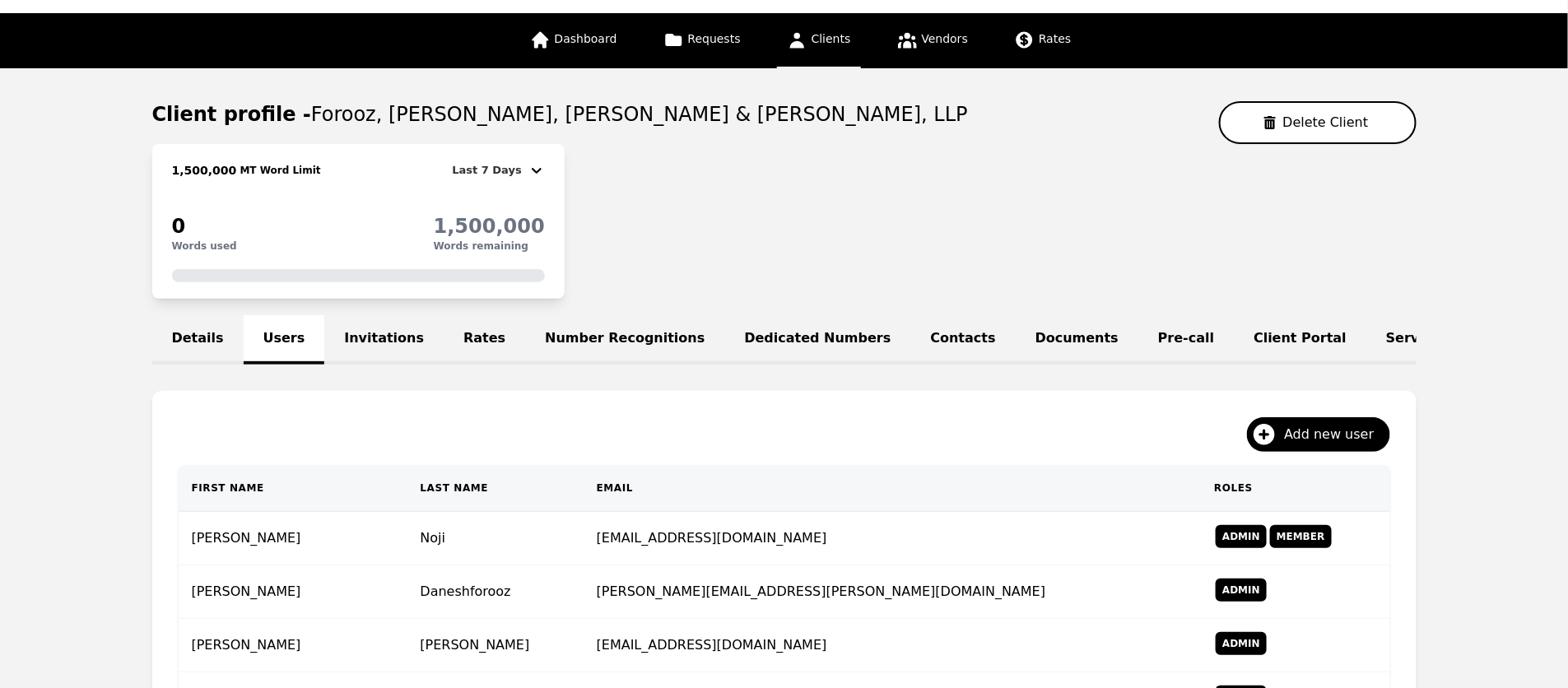
scroll to position [99, 0]
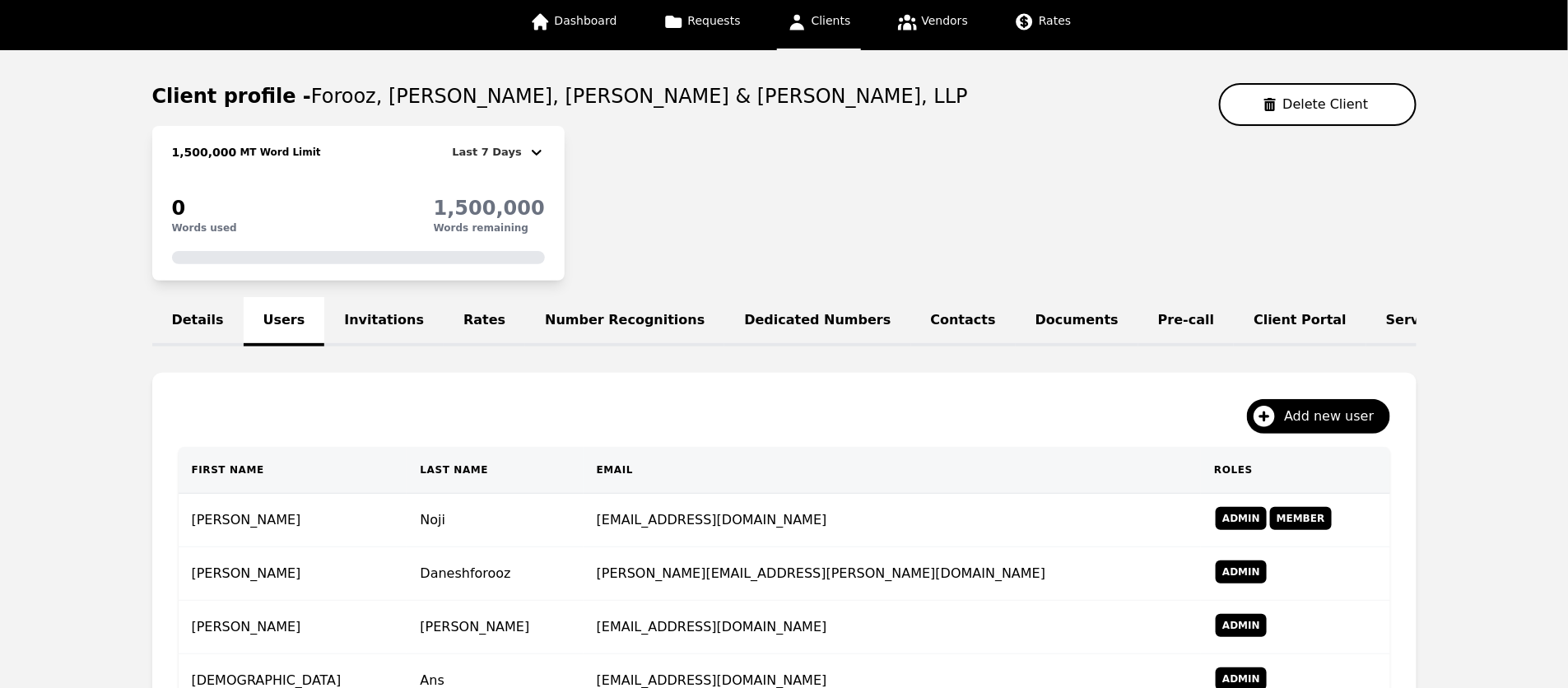
click at [519, 88] on span "Forooz, [PERSON_NAME], [PERSON_NAME] & [PERSON_NAME], LLP" at bounding box center [640, 97] width 657 height 23
click at [369, 319] on link "Invitations" at bounding box center [384, 321] width 119 height 49
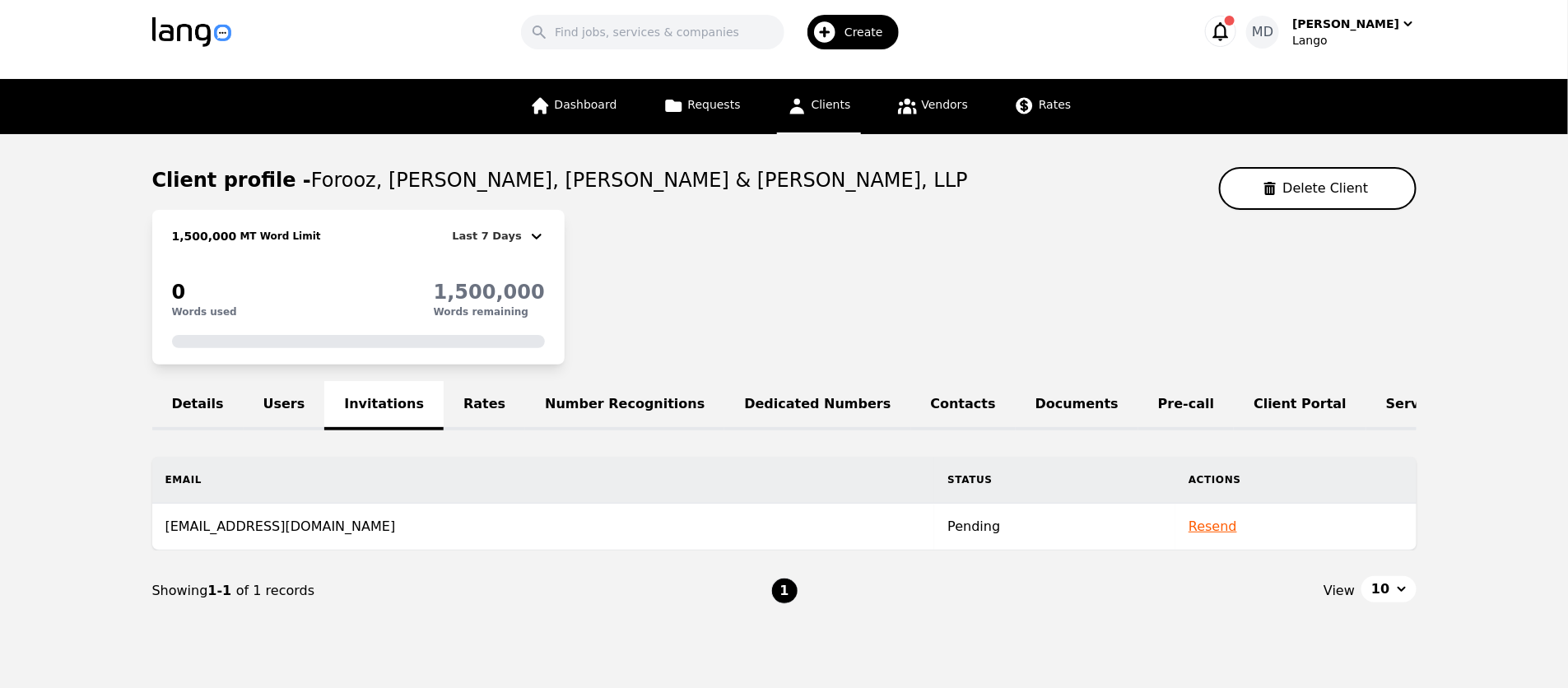
scroll to position [14, 0]
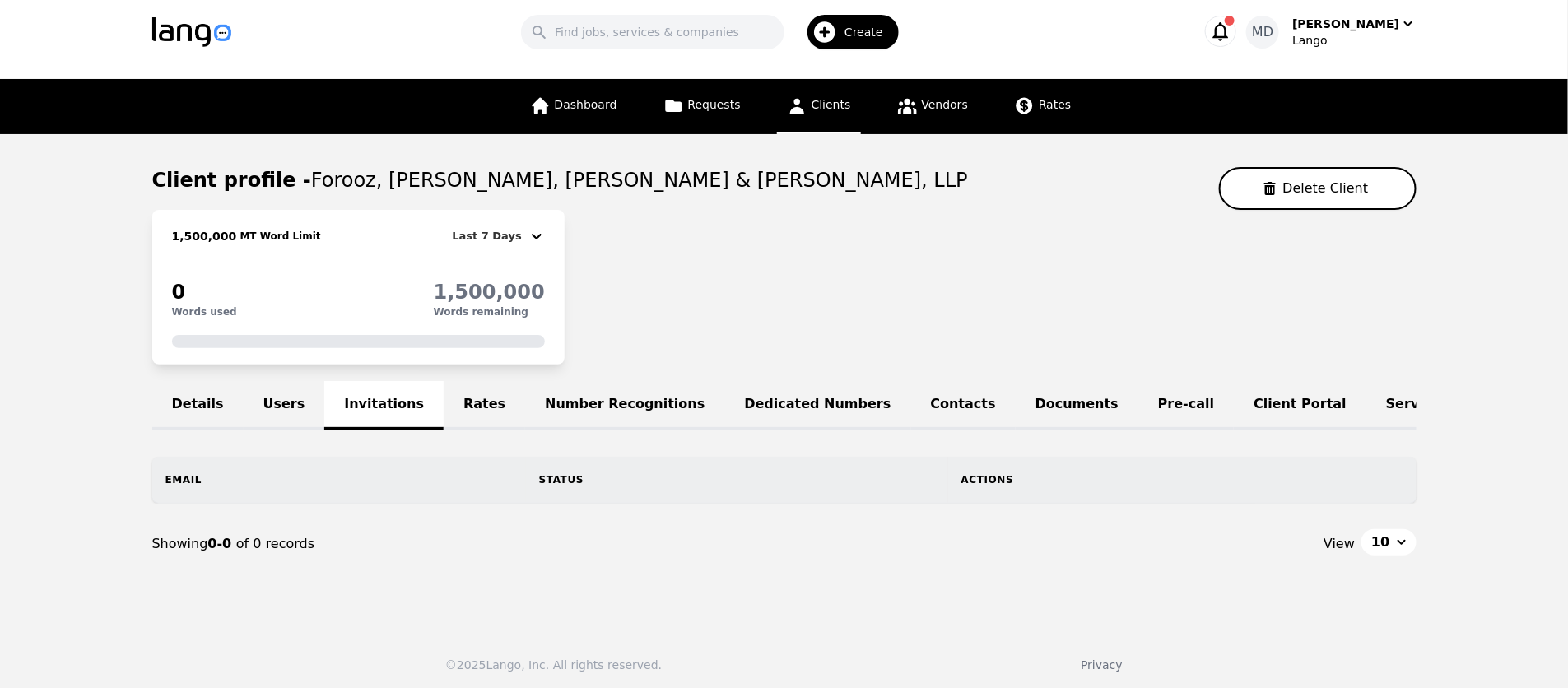
click at [284, 406] on link "Users" at bounding box center [284, 405] width 81 height 49
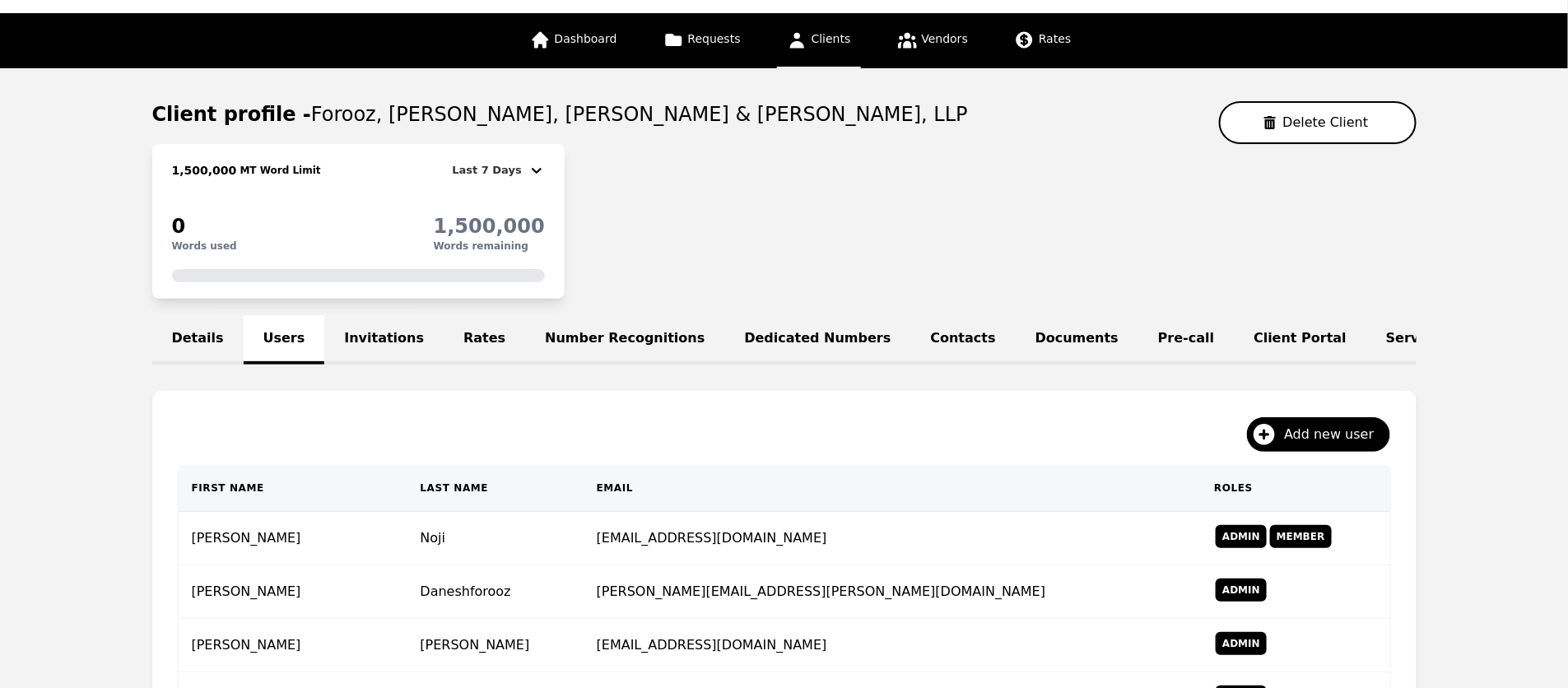
scroll to position [38, 0]
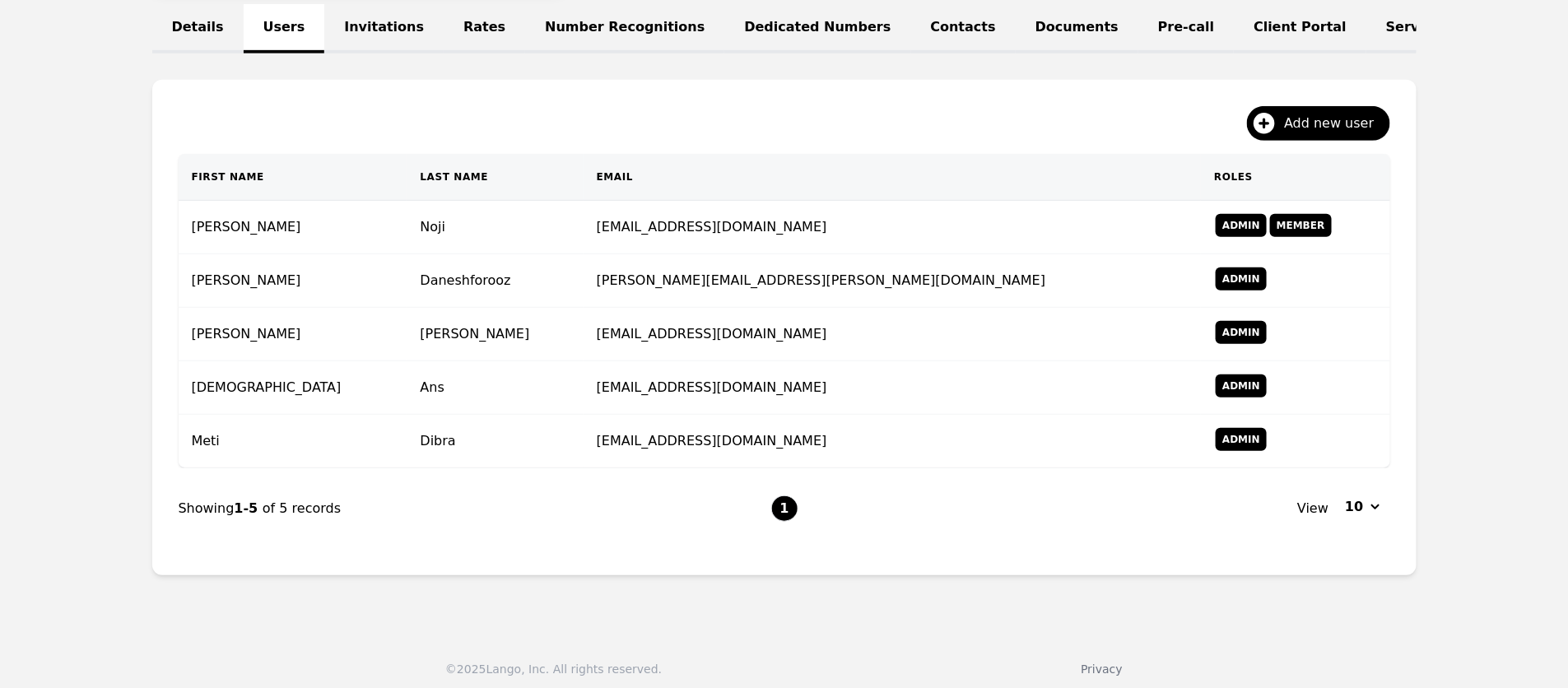
scroll to position [397, 0]
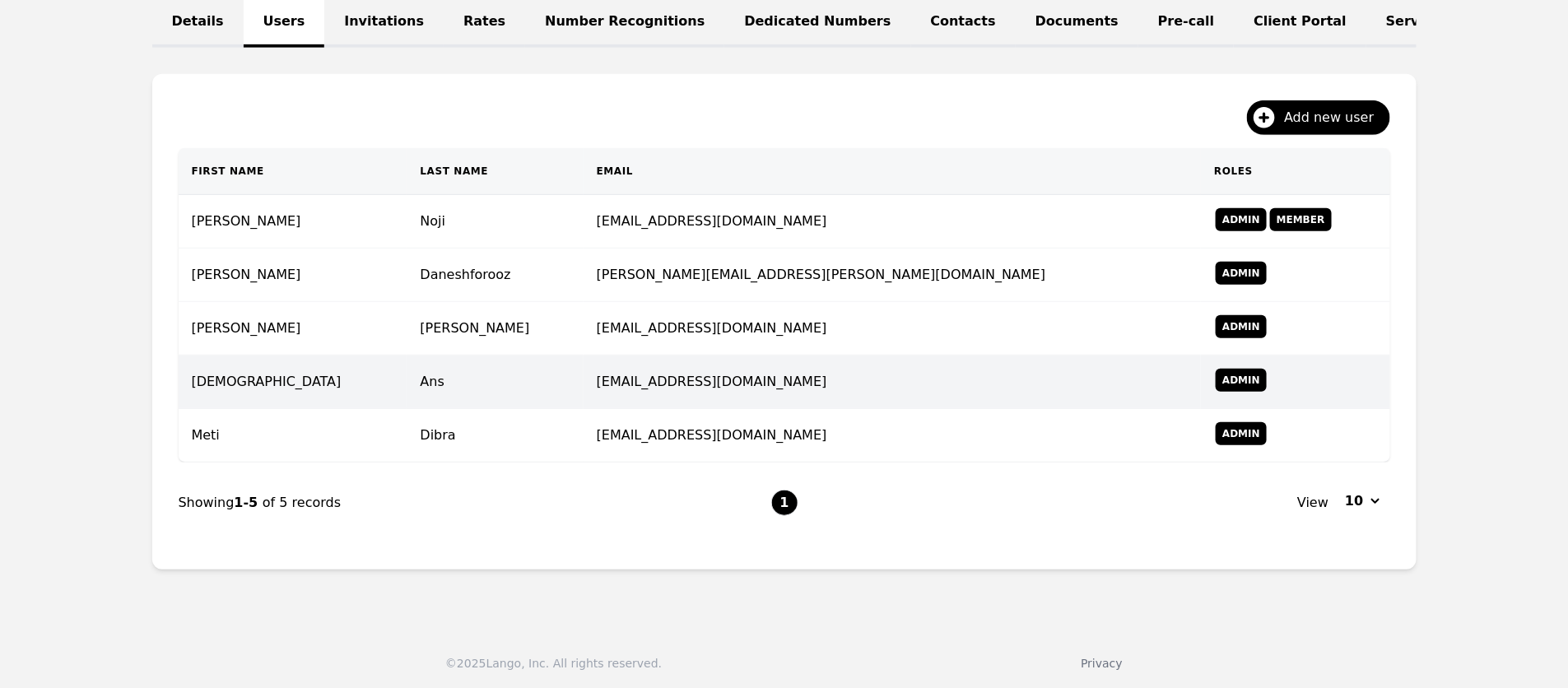
click at [879, 391] on td "[EMAIL_ADDRESS][DOMAIN_NAME]" at bounding box center [893, 382] width 619 height 53
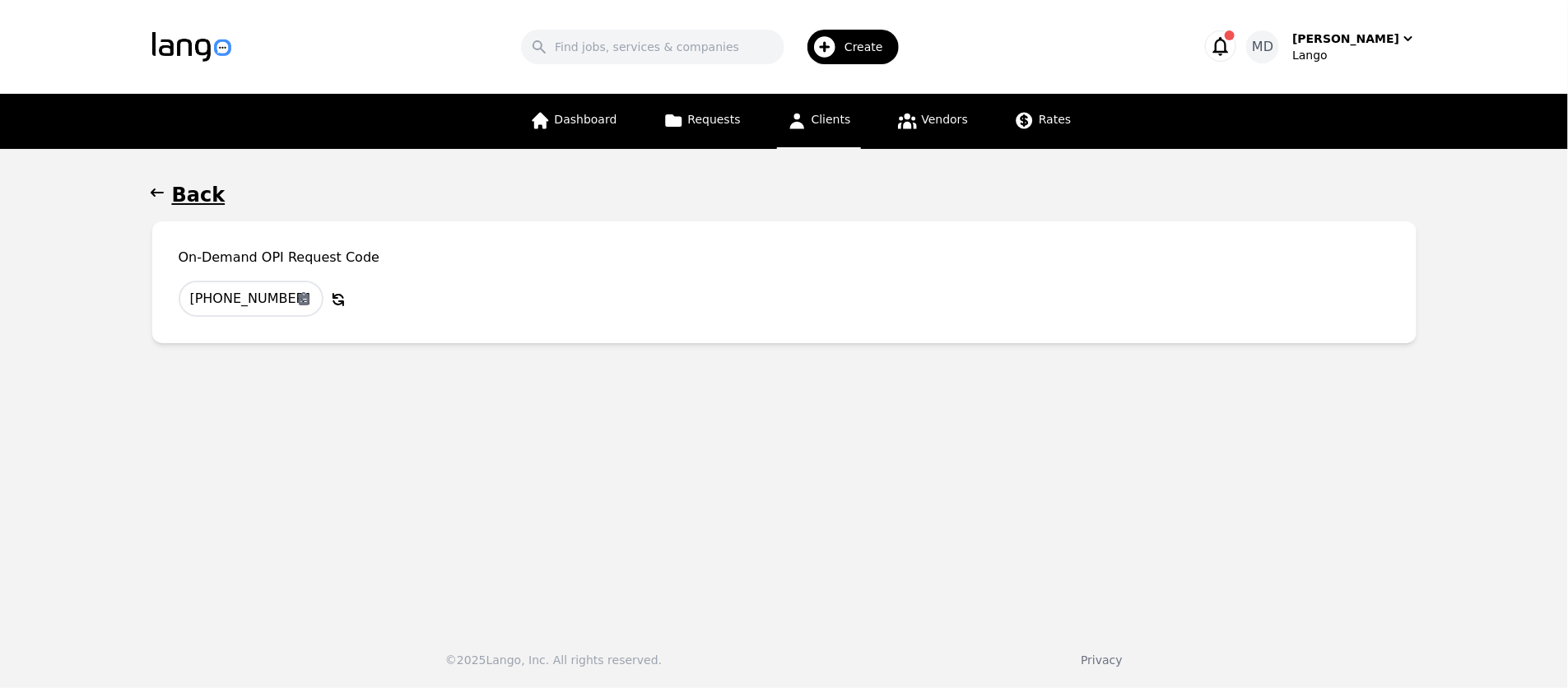
click at [197, 193] on h1 "Back" at bounding box center [198, 194] width 53 height 26
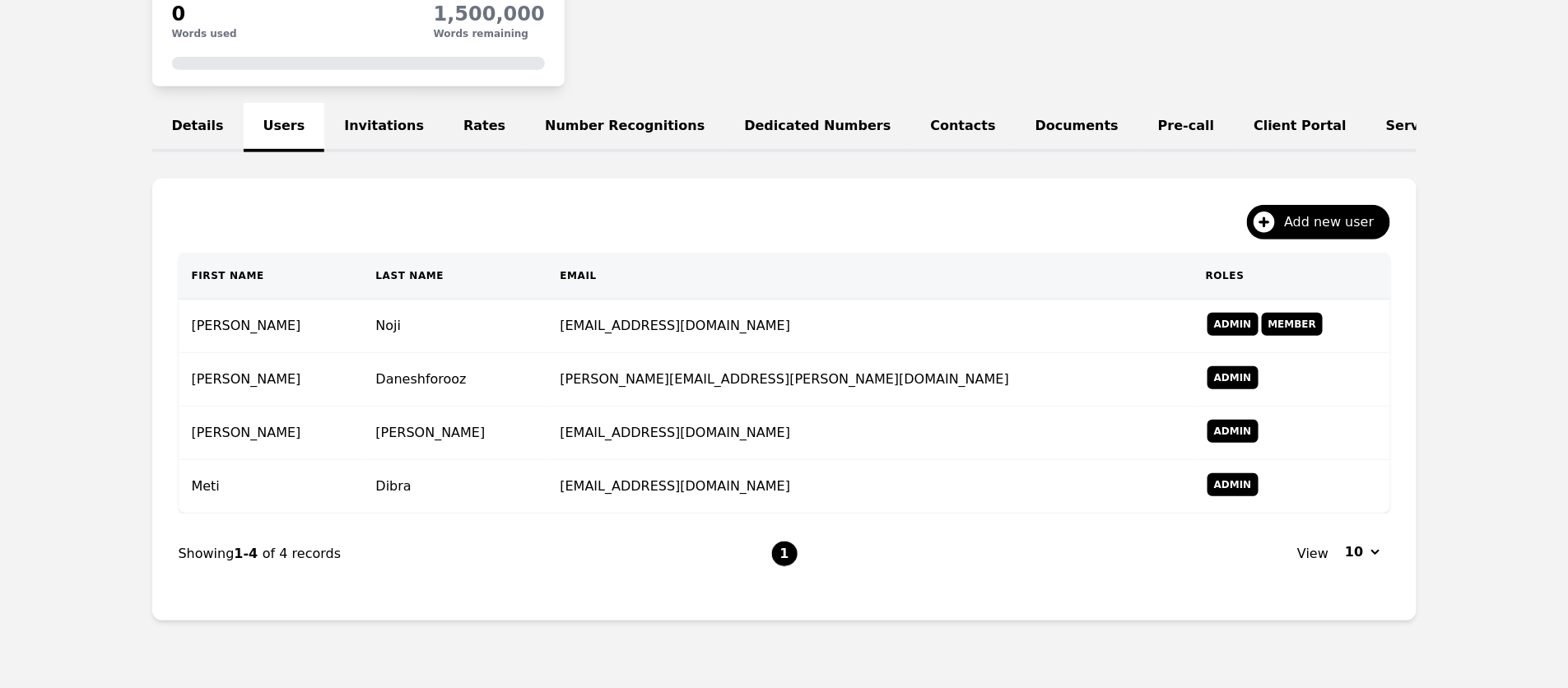
scroll to position [297, 0]
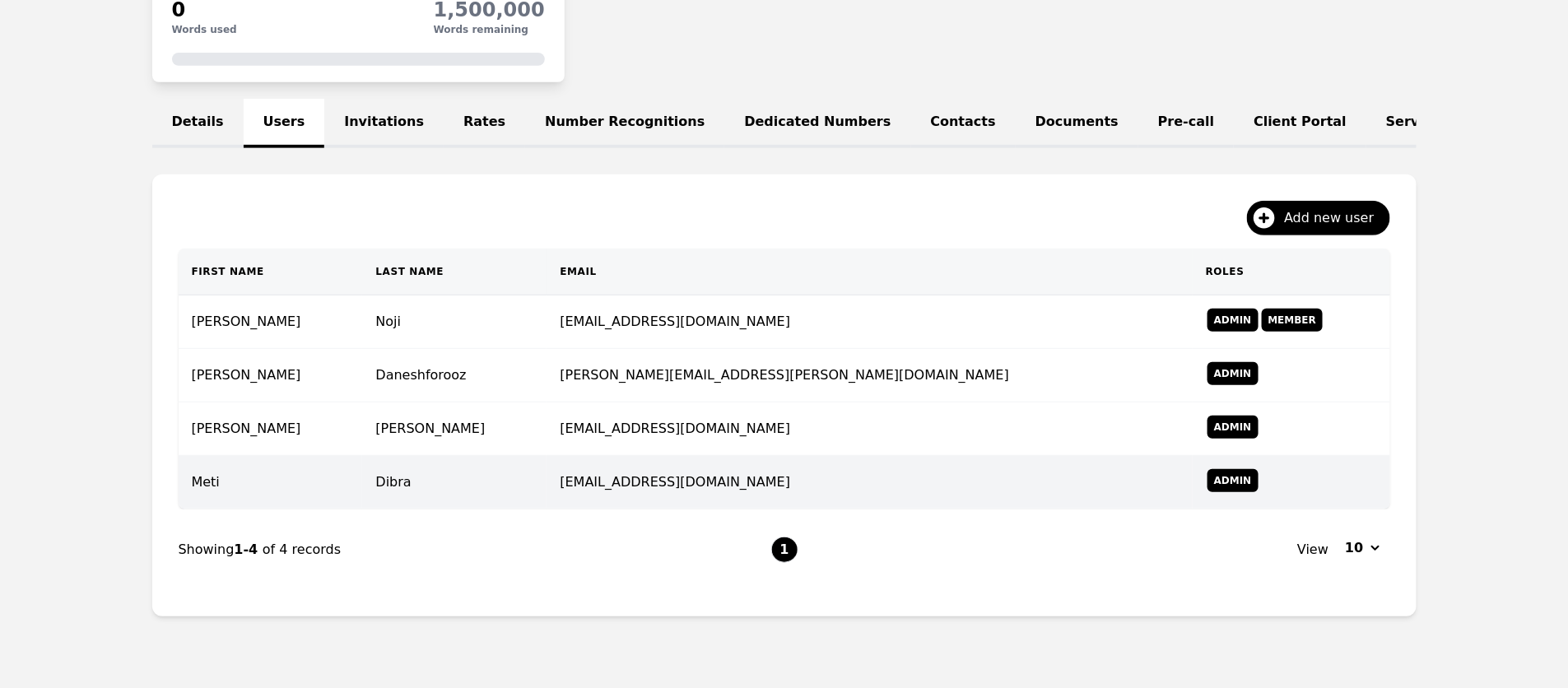
click at [763, 470] on td "[EMAIL_ADDRESS][DOMAIN_NAME]" at bounding box center [869, 482] width 646 height 53
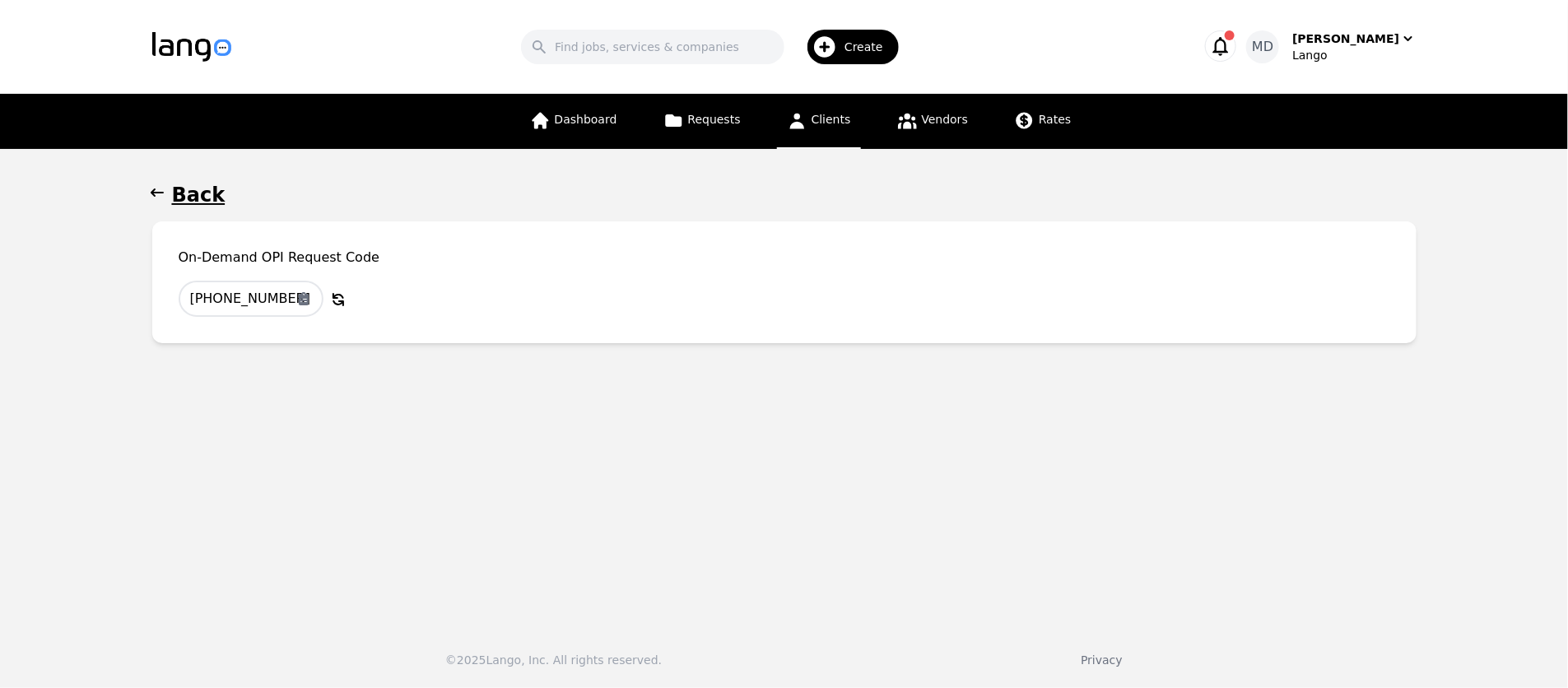
click at [178, 193] on h1 "Back" at bounding box center [198, 194] width 53 height 26
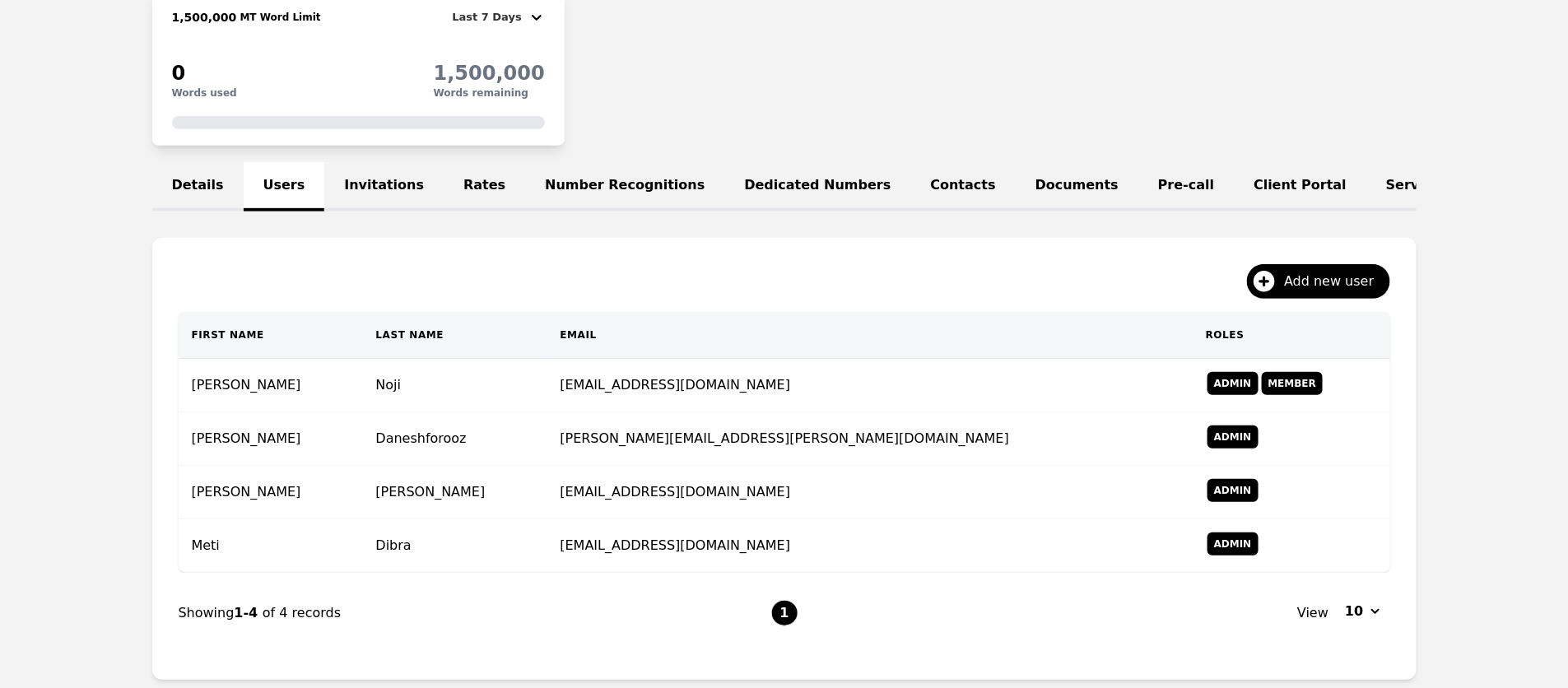
scroll to position [258, 0]
